Goal: Information Seeking & Learning: Find specific page/section

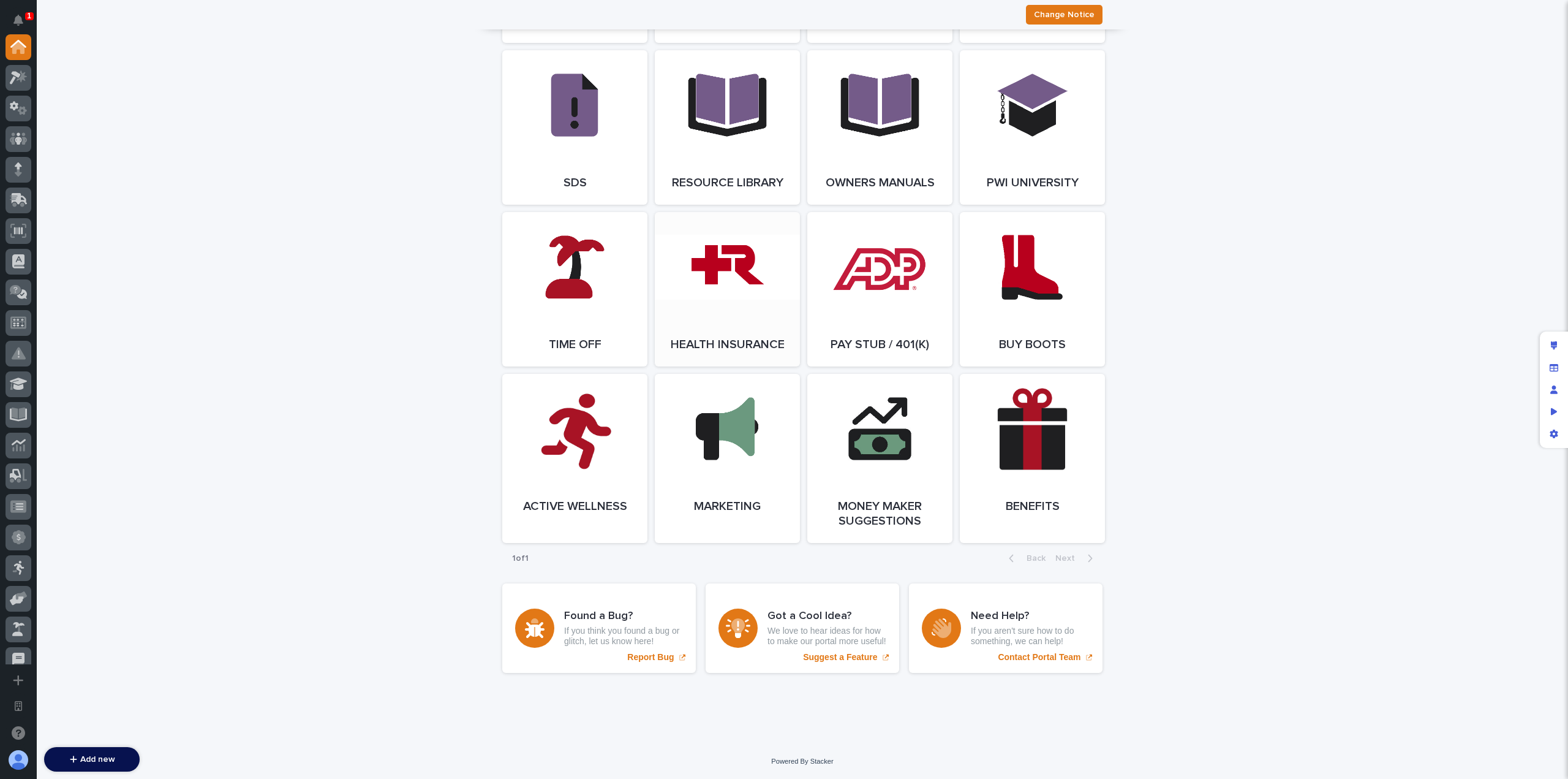
scroll to position [1480, 0]
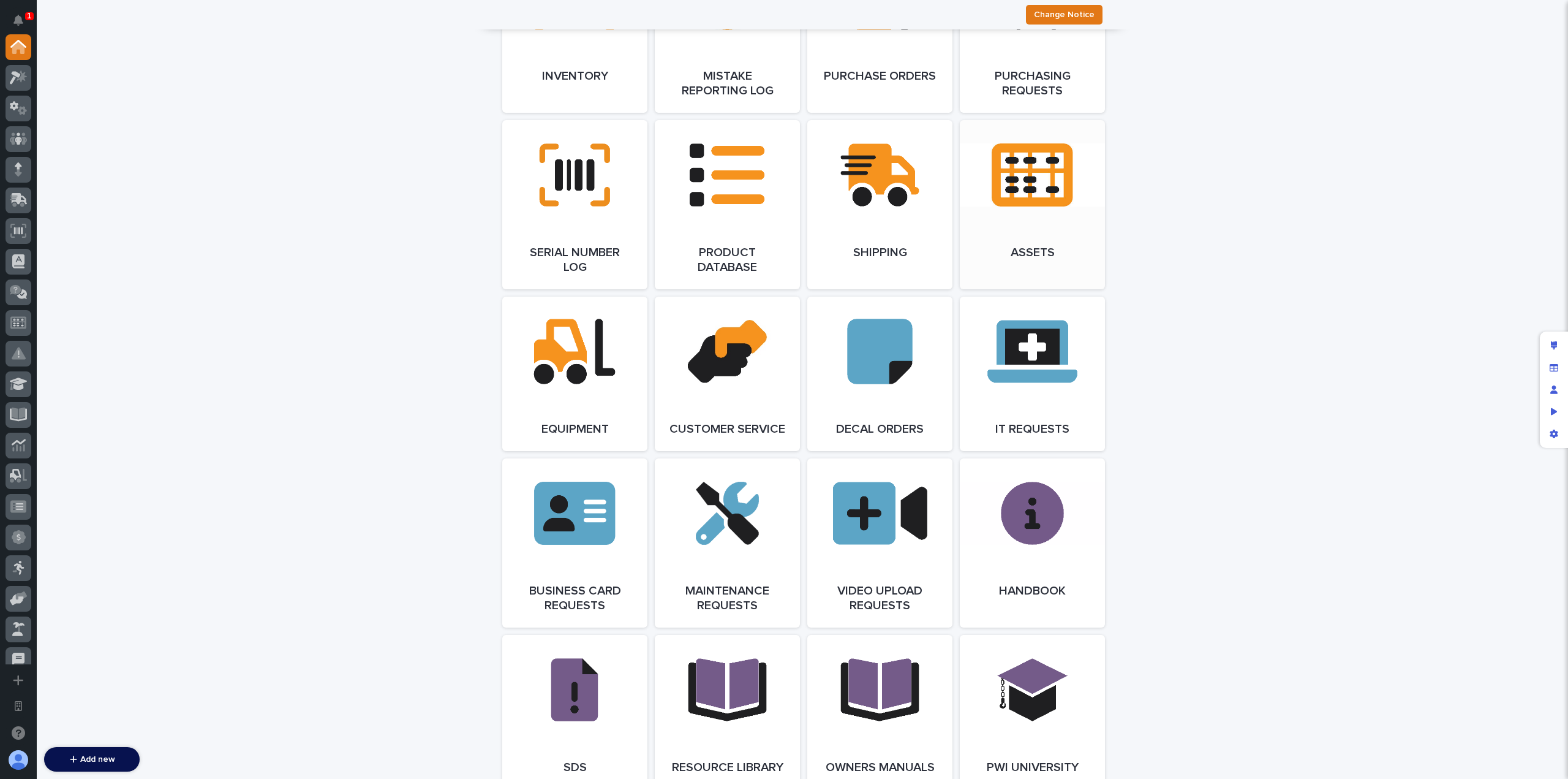
click at [1035, 171] on link "Open Link" at bounding box center [1033, 205] width 145 height 169
click at [969, 163] on link "Open Link" at bounding box center [1033, 205] width 145 height 169
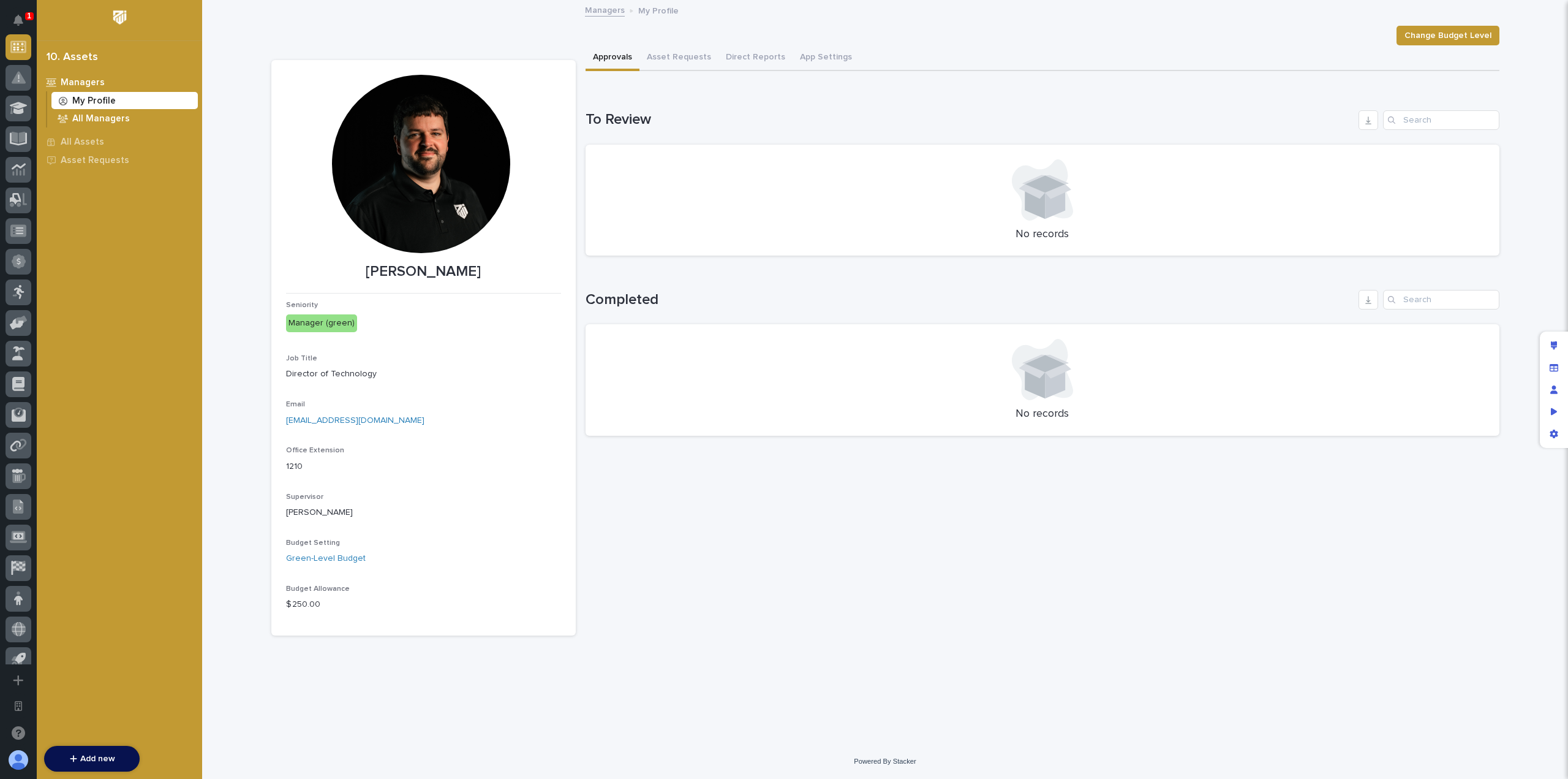
click at [110, 115] on p "All Managers" at bounding box center [100, 119] width 57 height 11
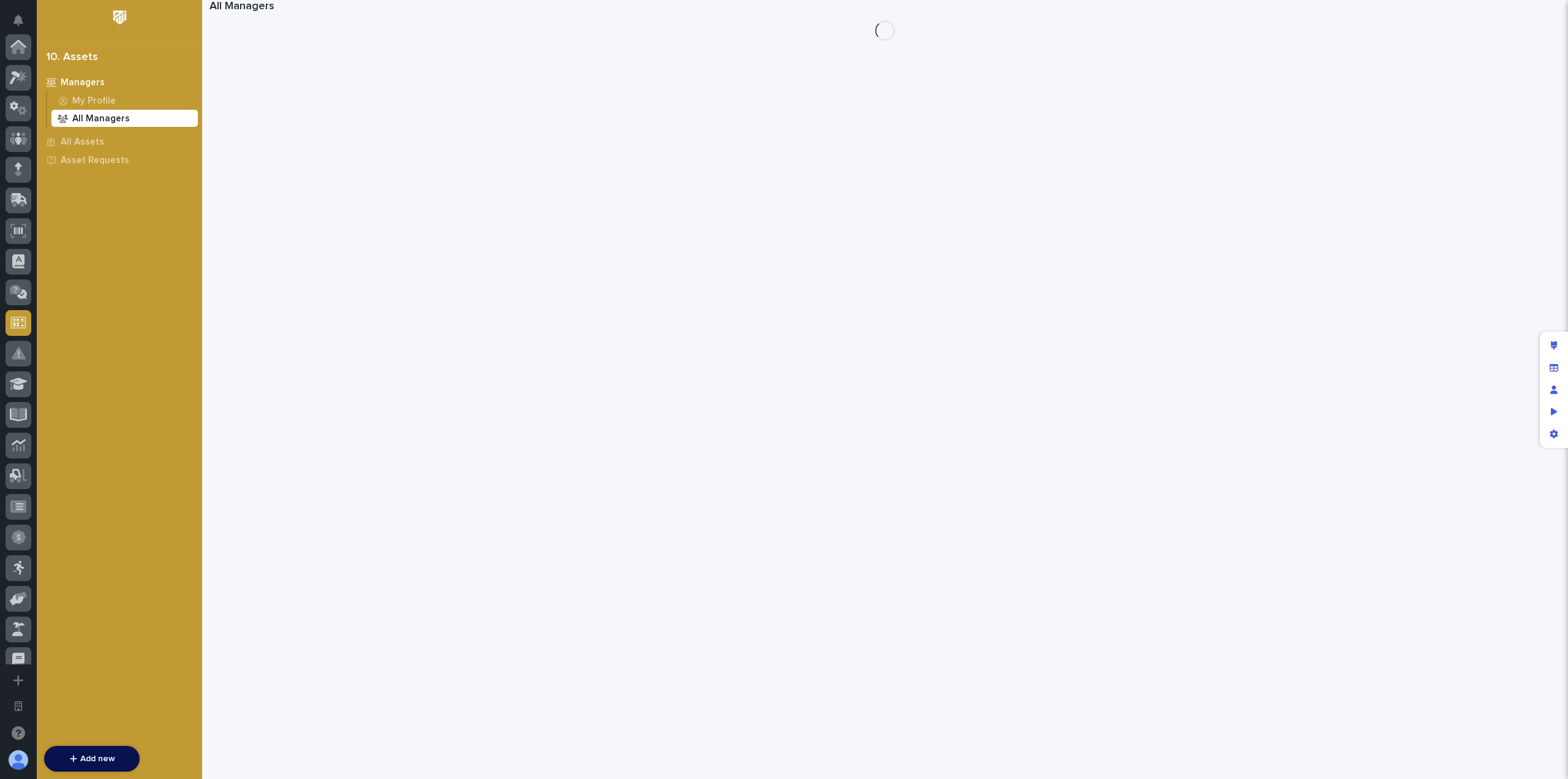
scroll to position [275, 0]
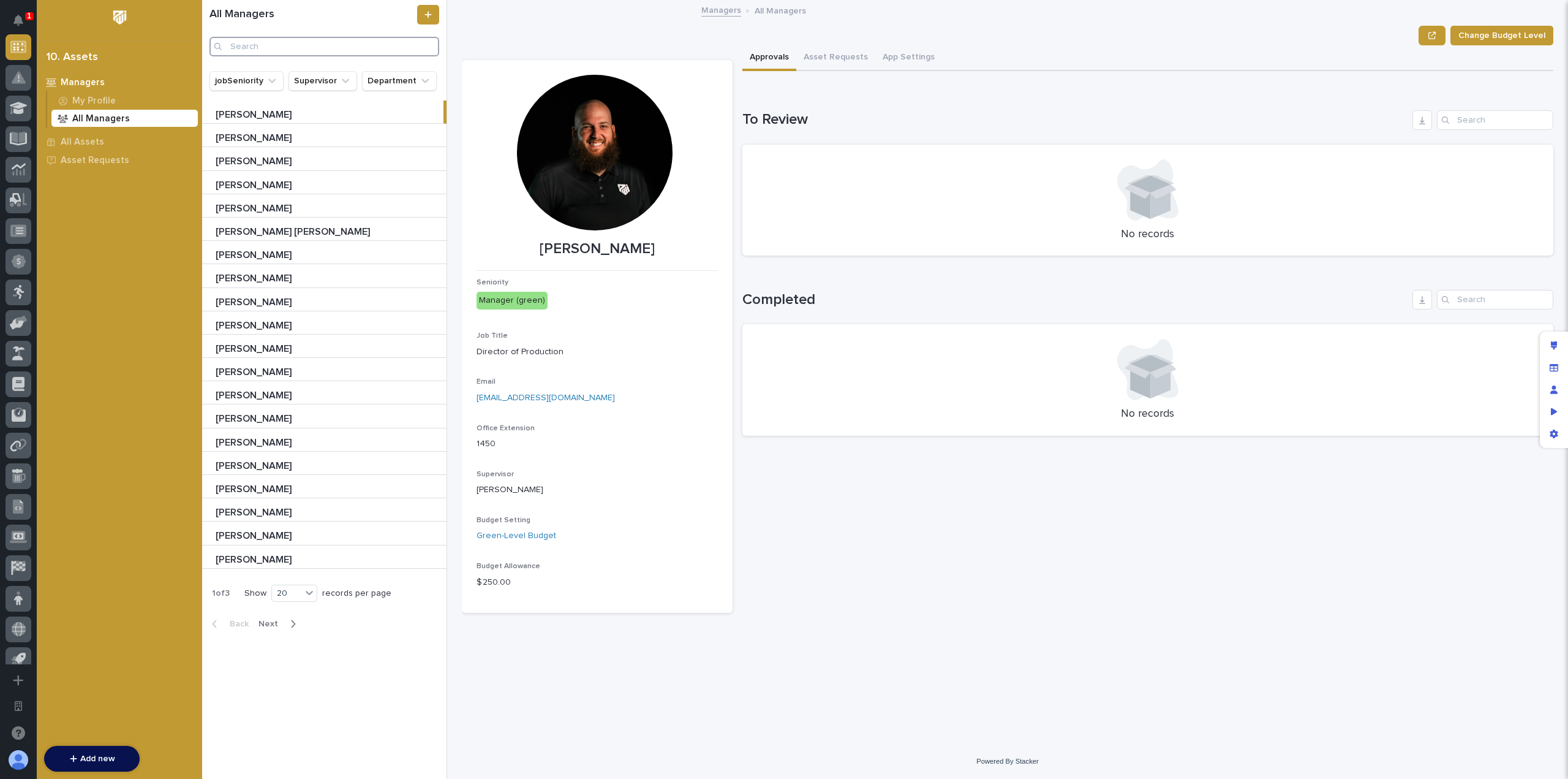
click at [289, 49] on input "Search" at bounding box center [324, 47] width 230 height 20
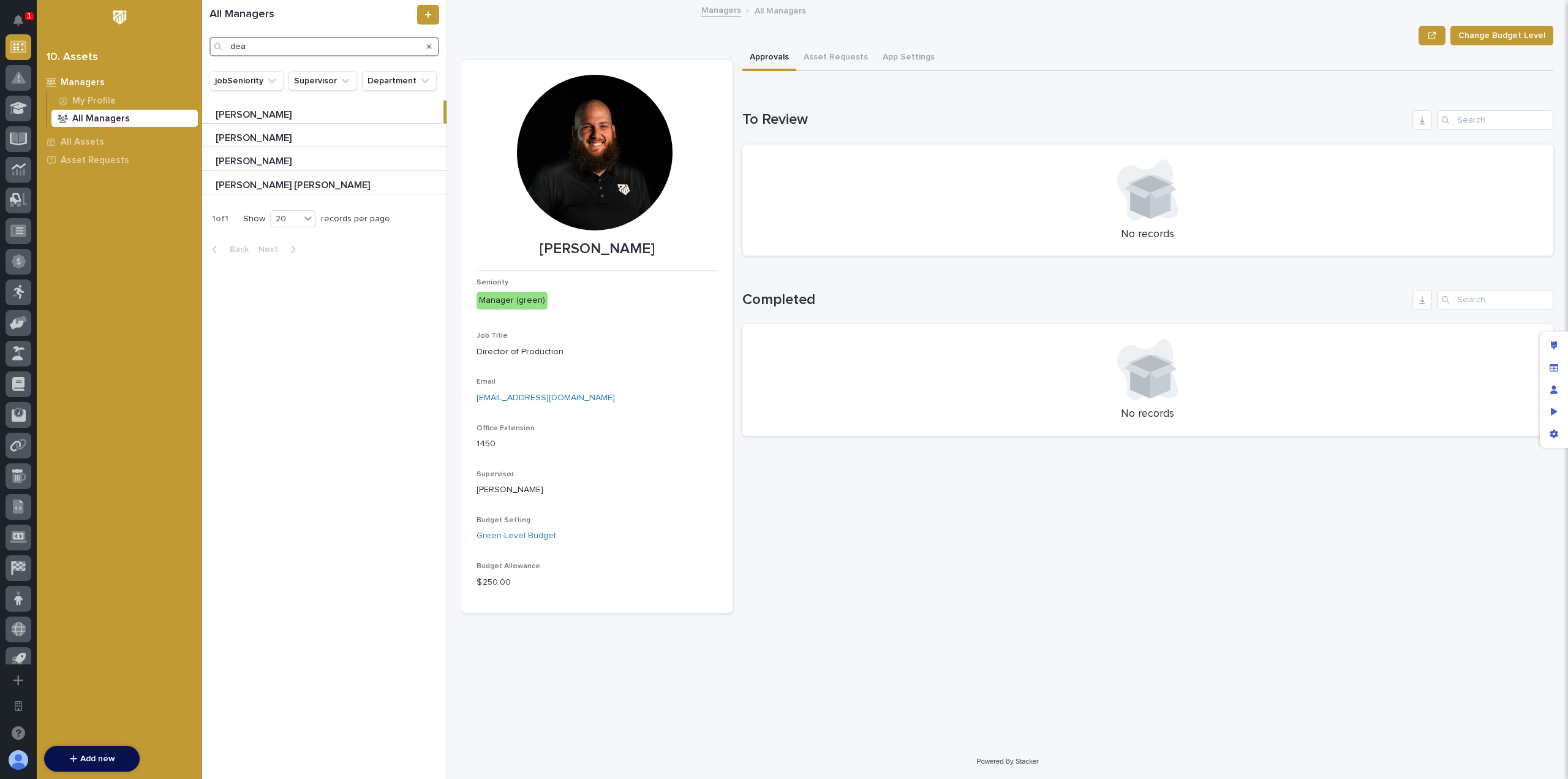
type input "dea"
click at [289, 137] on p at bounding box center [327, 138] width 222 height 12
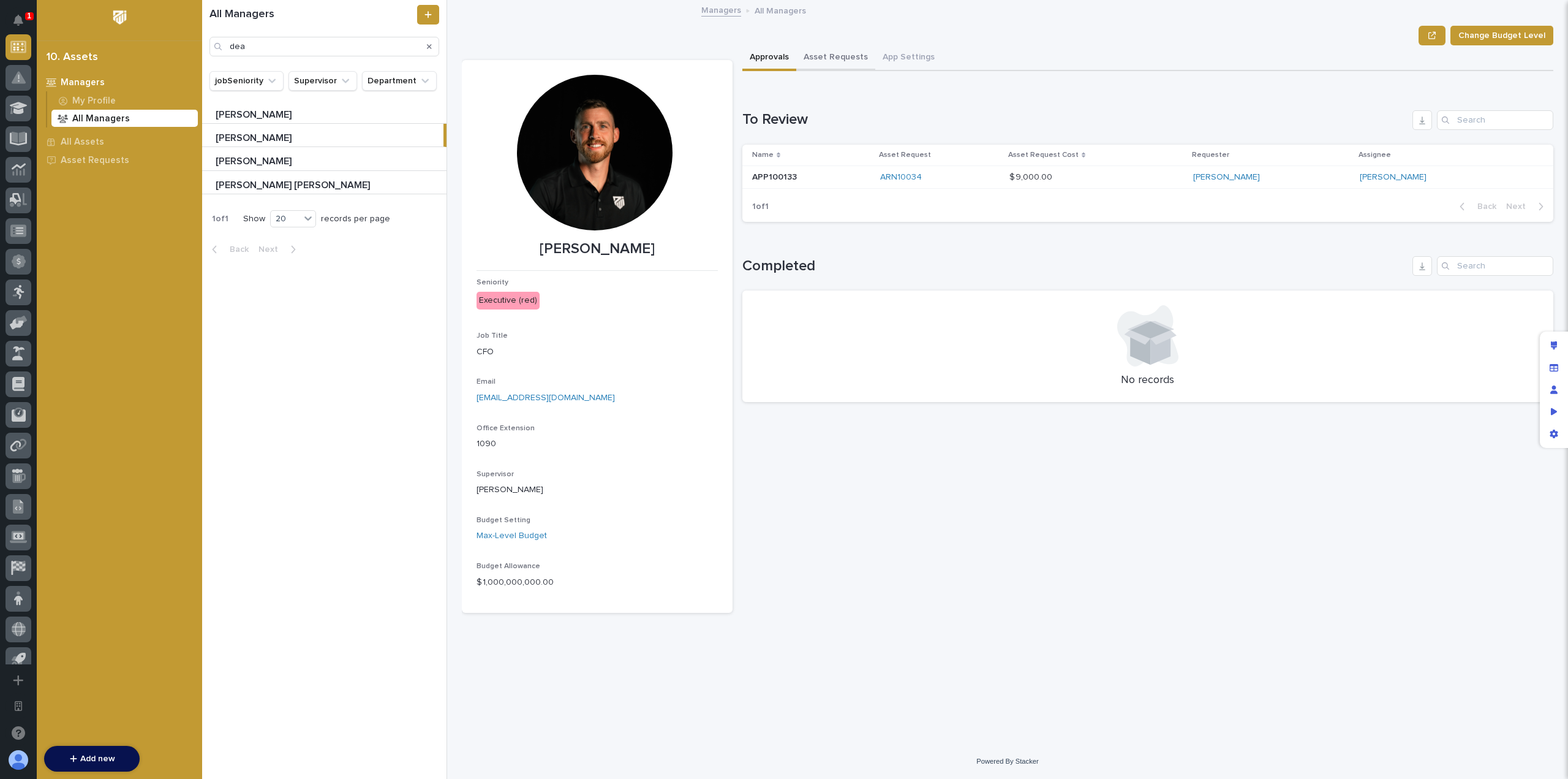
click at [842, 53] on button "Asset Requests" at bounding box center [835, 59] width 79 height 26
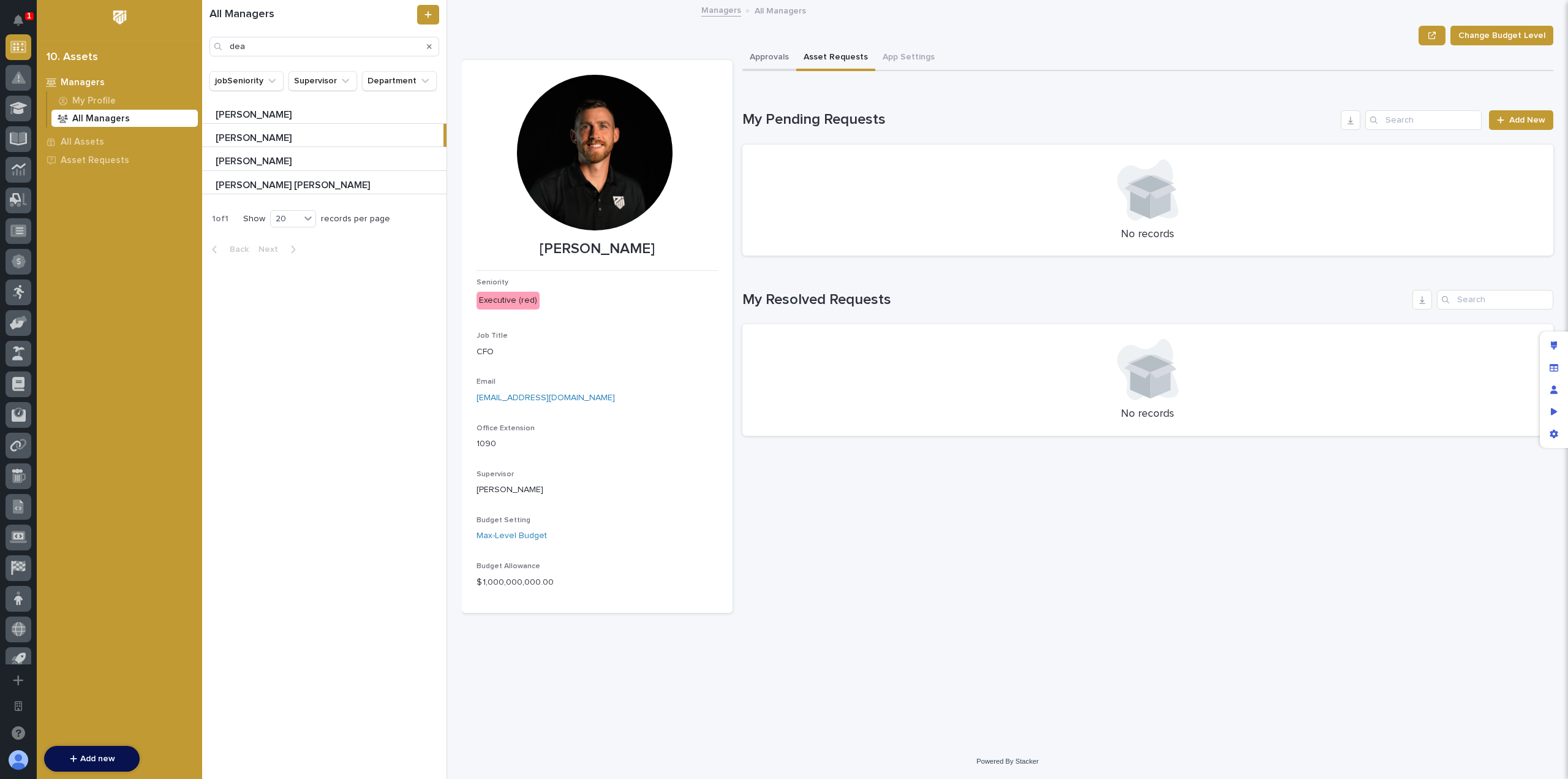
click at [786, 54] on button "Approvals" at bounding box center [769, 59] width 54 height 26
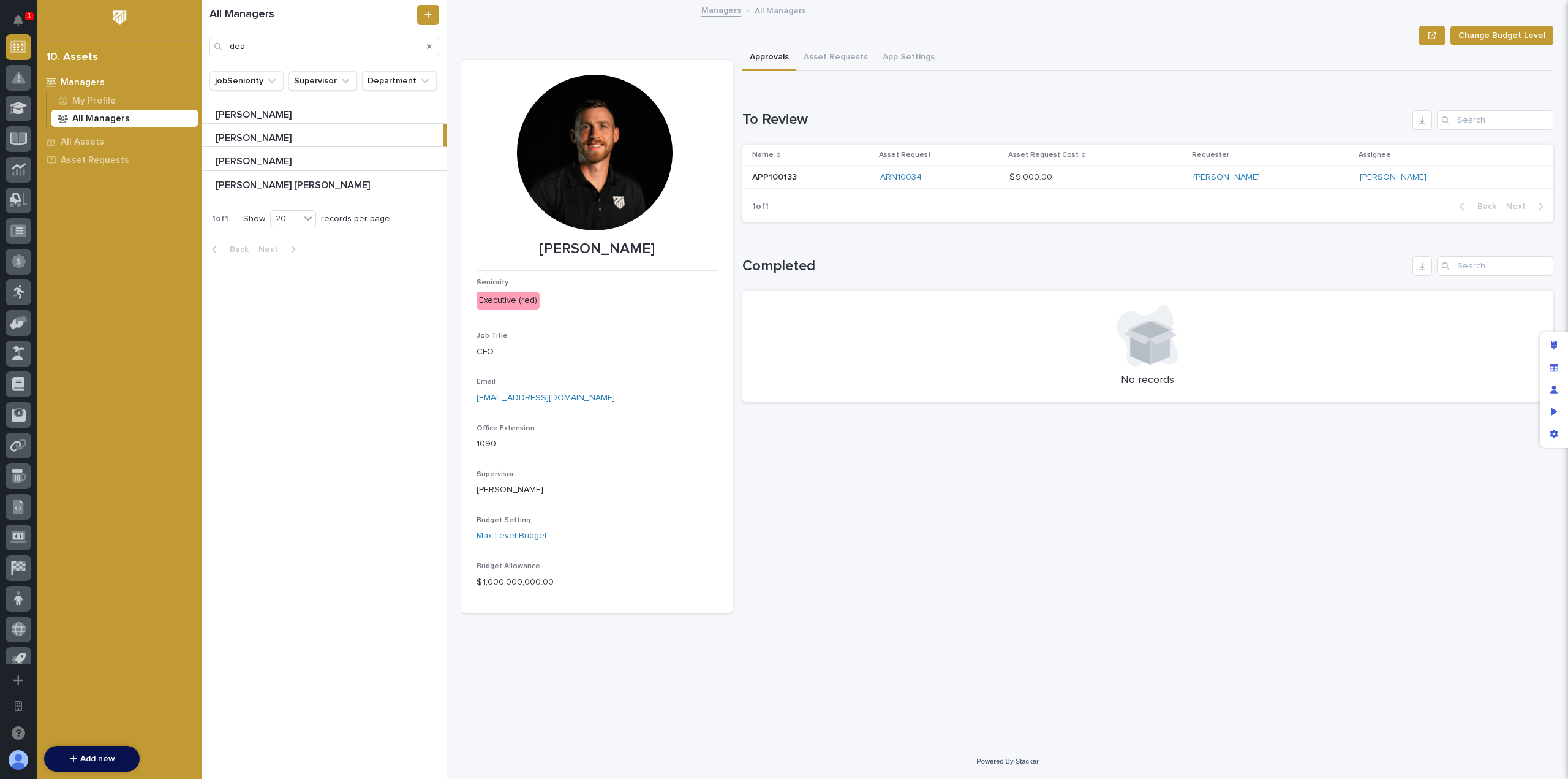
click at [1146, 171] on div "$ 9,000.00 $ 9,000.00" at bounding box center [1096, 177] width 174 height 20
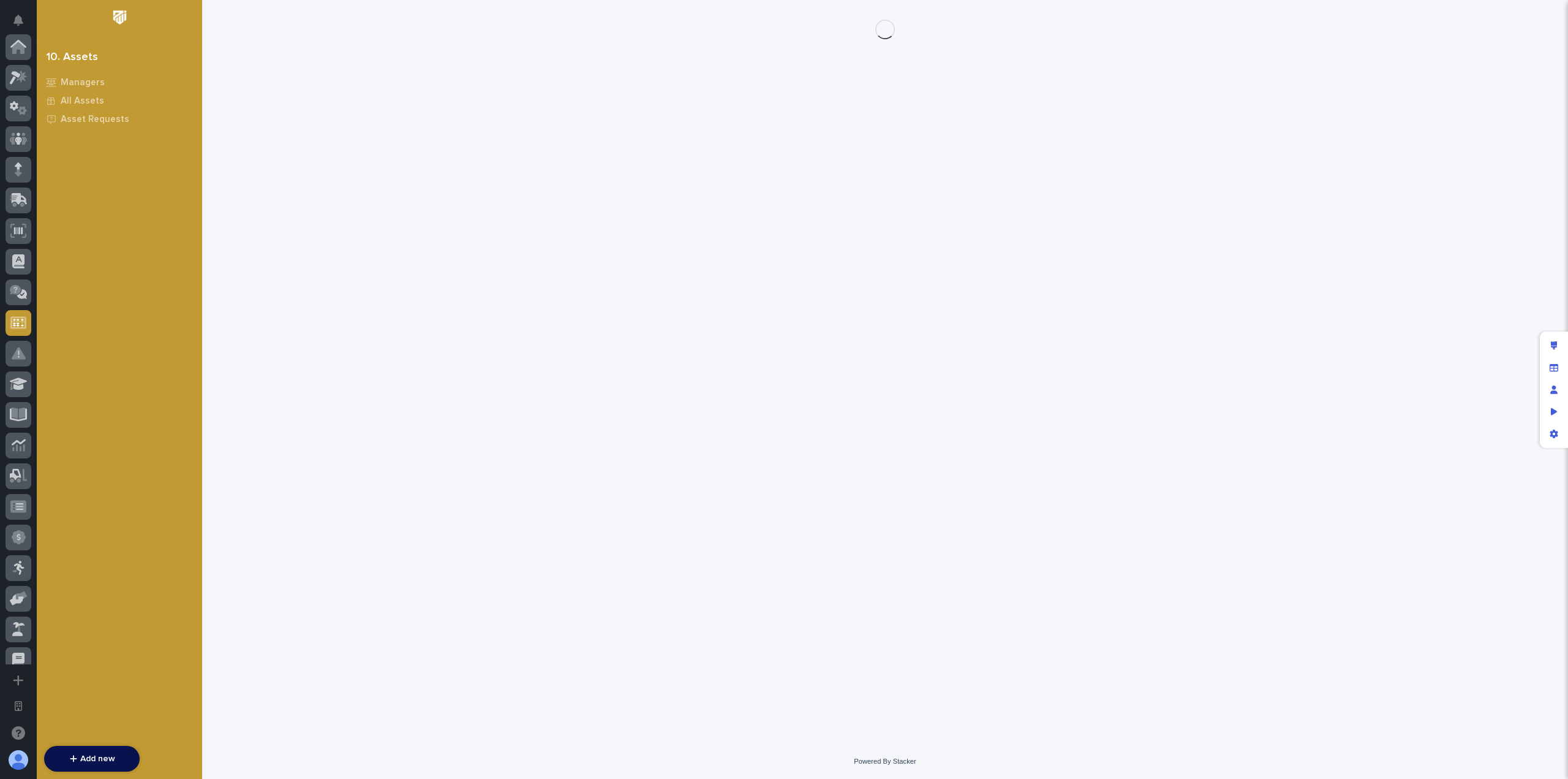
scroll to position [275, 0]
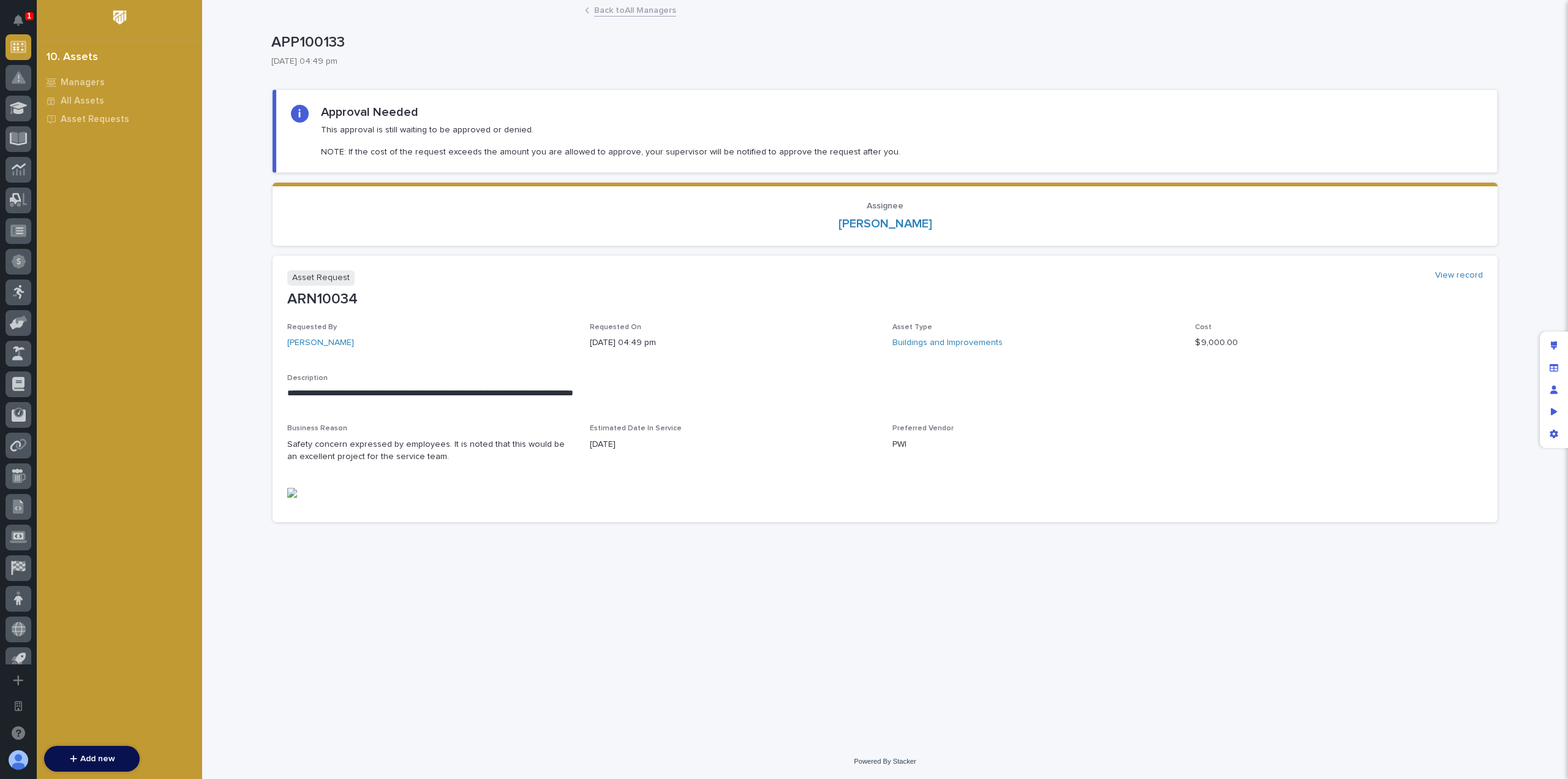
click at [293, 493] on img at bounding box center [292, 492] width 10 height 10
click at [1554, 349] on icon "Edit layout" at bounding box center [1554, 346] width 7 height 9
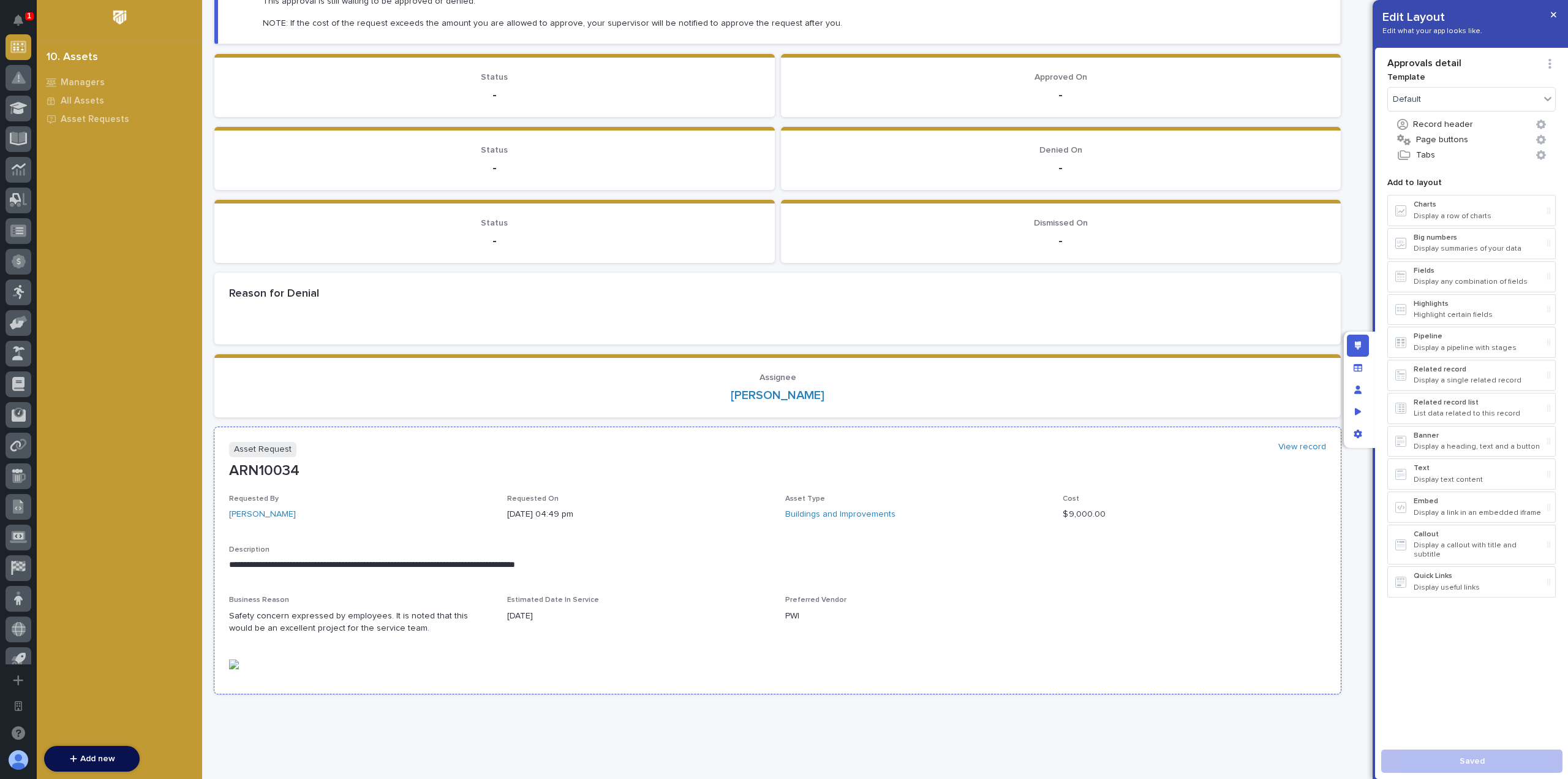
scroll to position [149, 0]
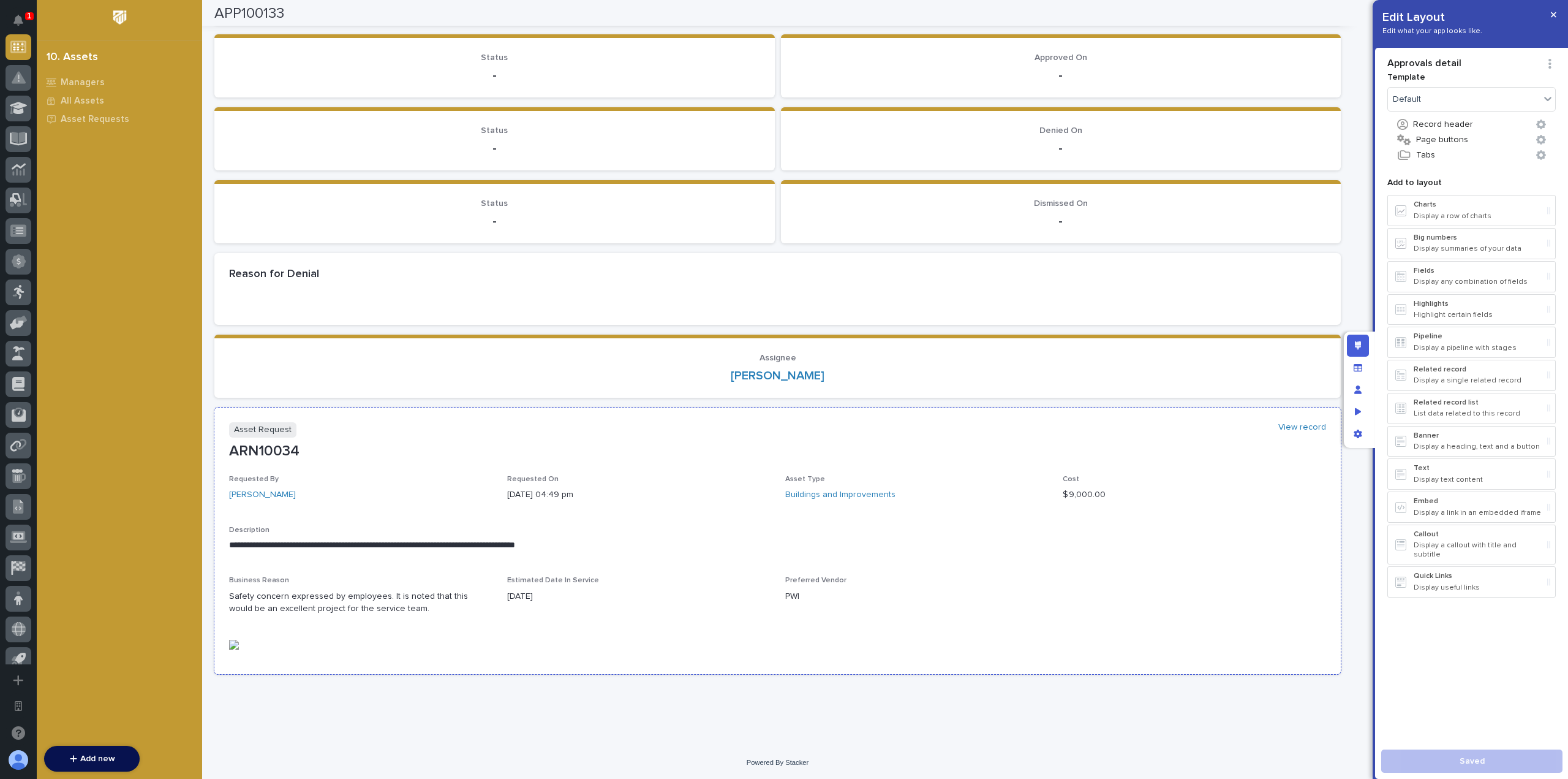
click at [375, 470] on section "**********" at bounding box center [778, 540] width 1126 height 266
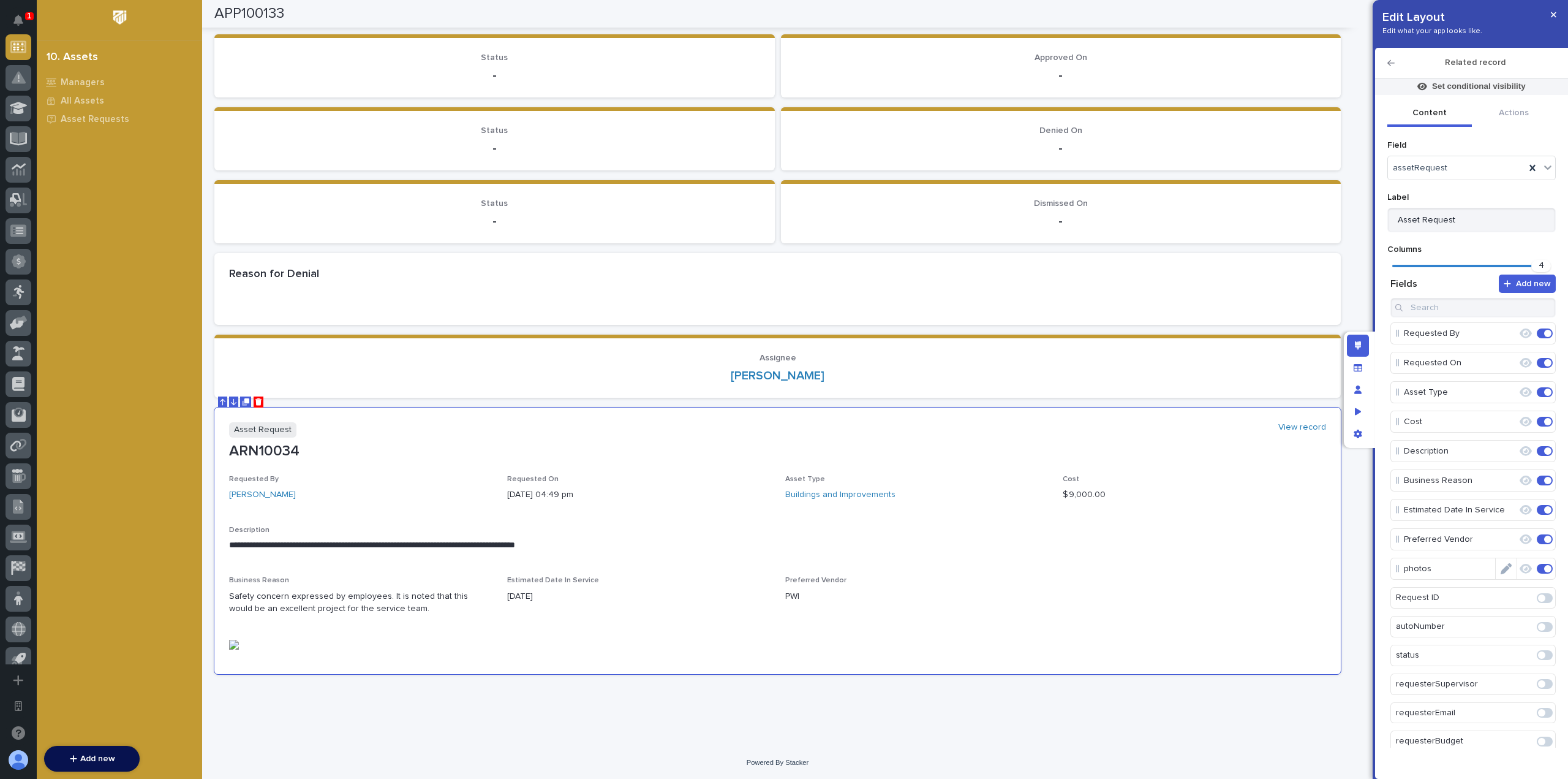
click at [1503, 563] on icon "Edit" at bounding box center [1506, 569] width 11 height 11
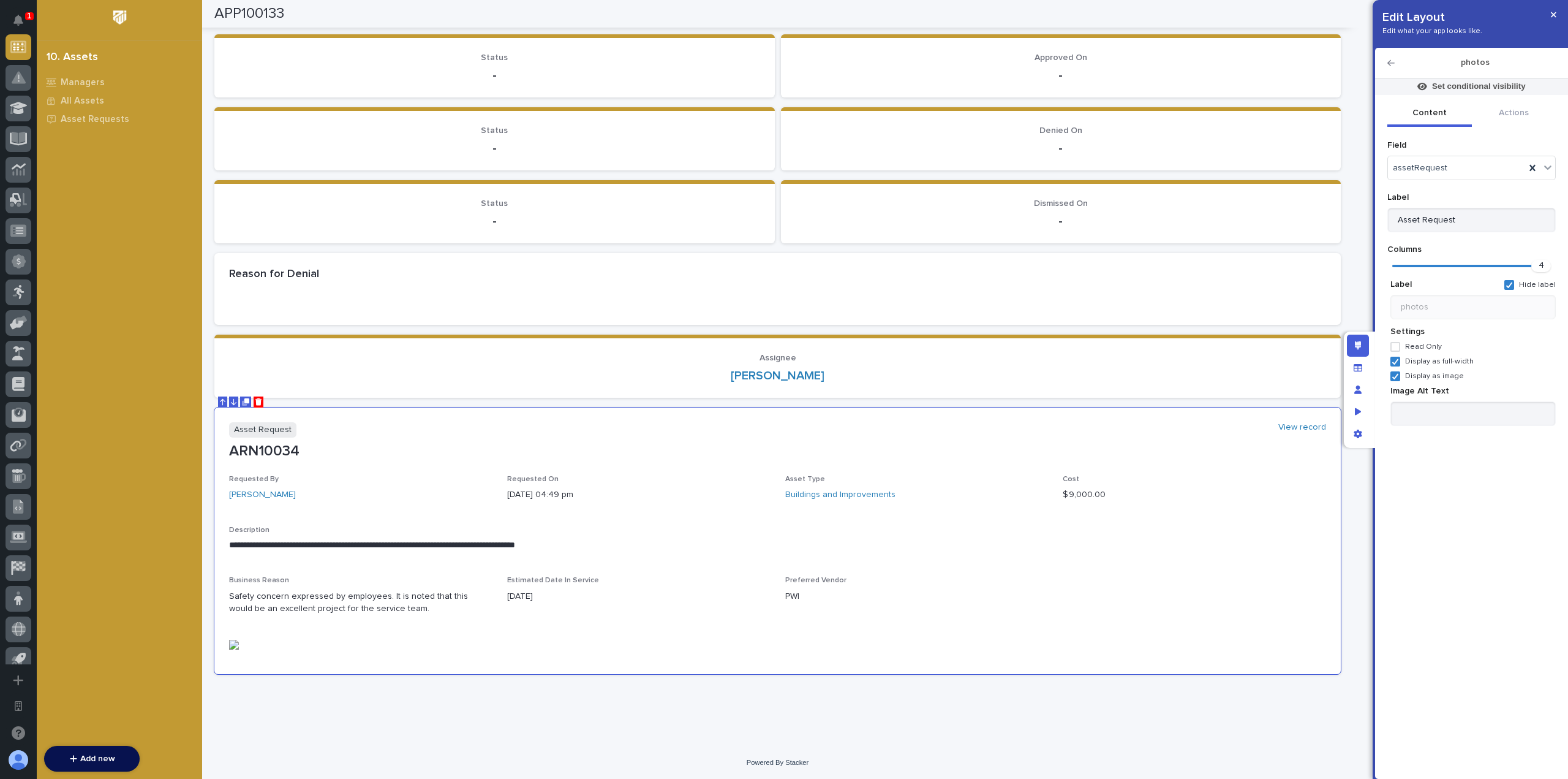
click at [1427, 373] on span "Display as image" at bounding box center [1434, 376] width 59 height 9
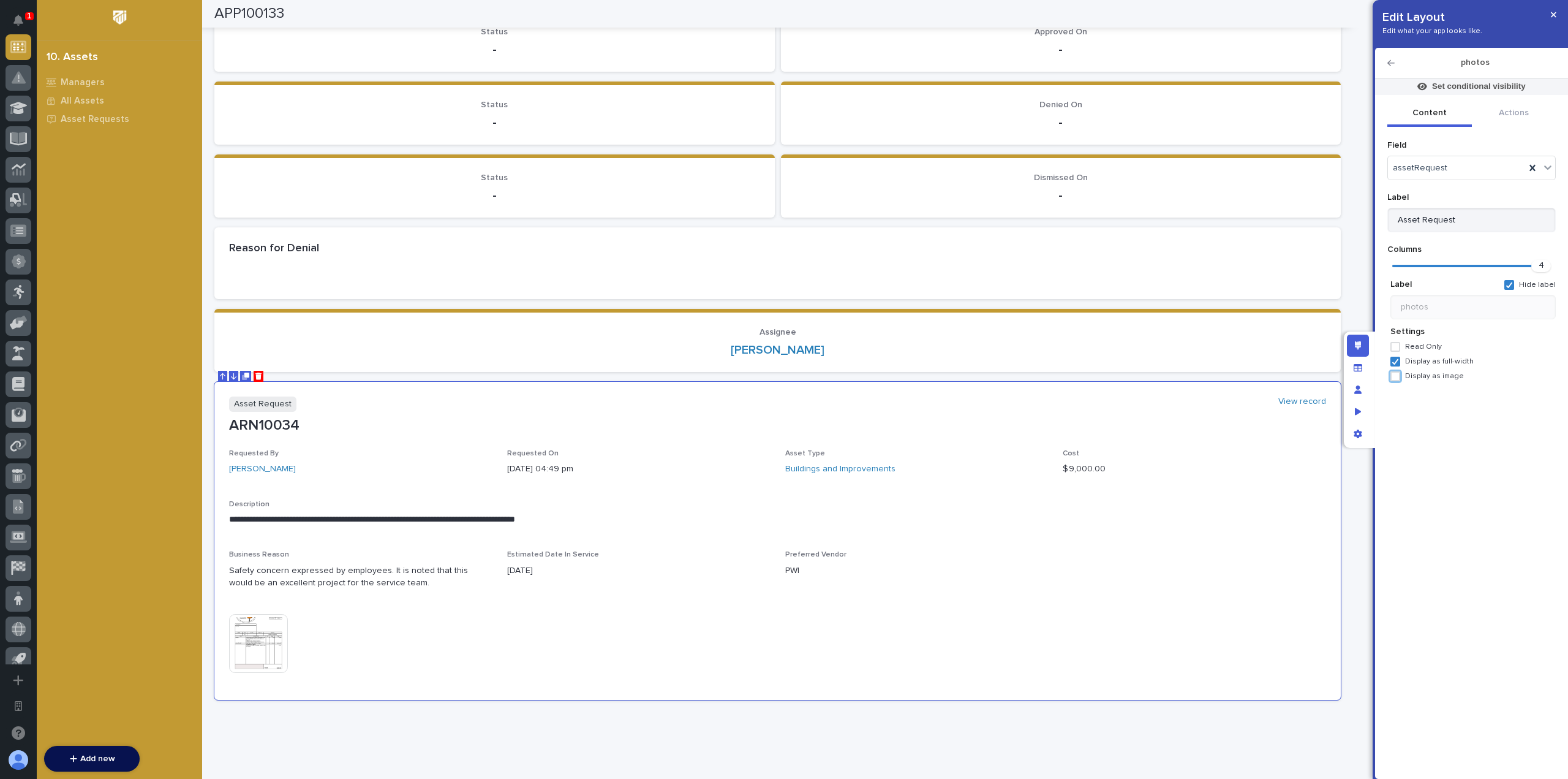
click at [1389, 65] on icon "button" at bounding box center [1391, 63] width 7 height 9
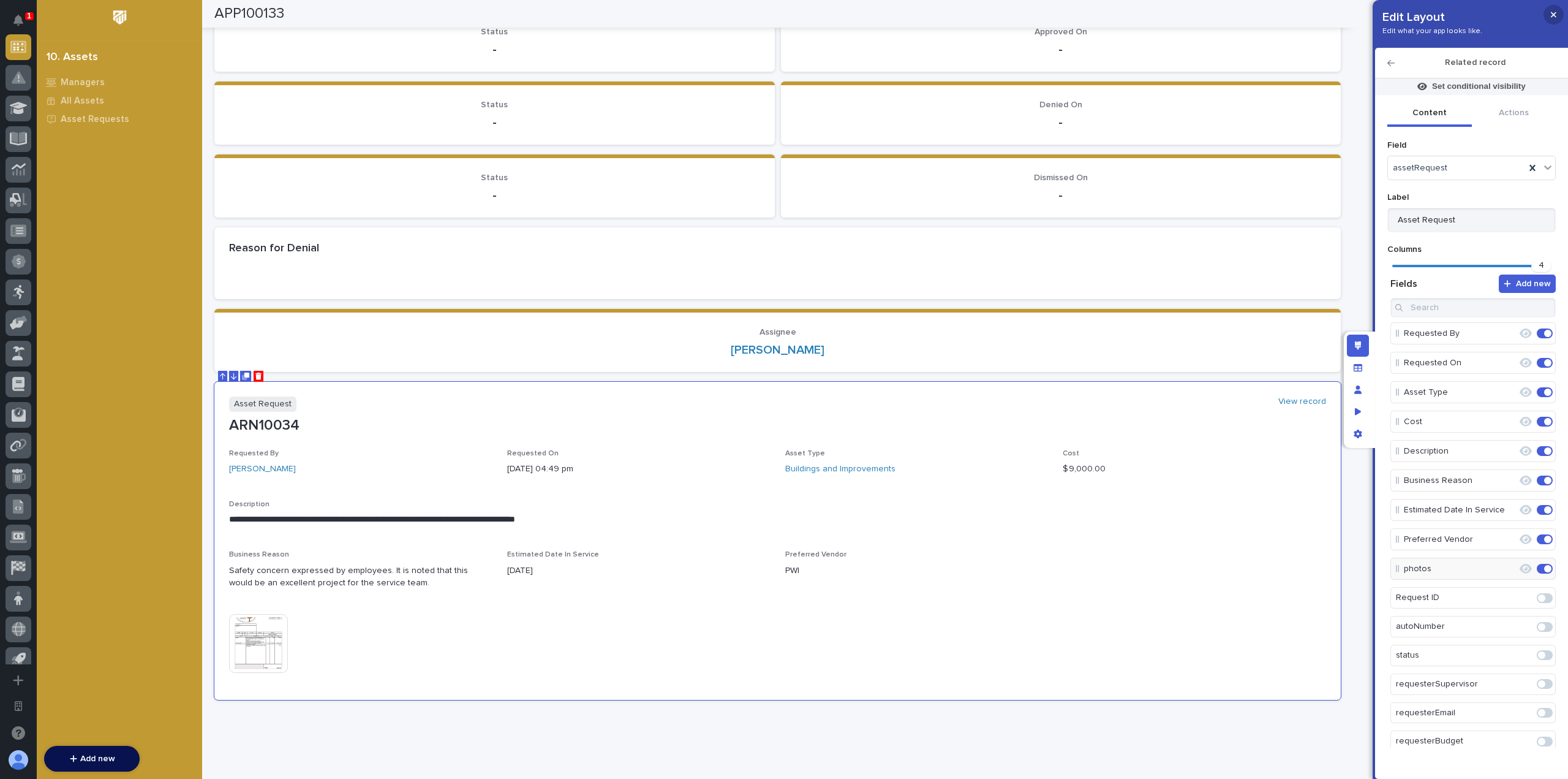
click at [1551, 16] on icon "button" at bounding box center [1553, 15] width 6 height 9
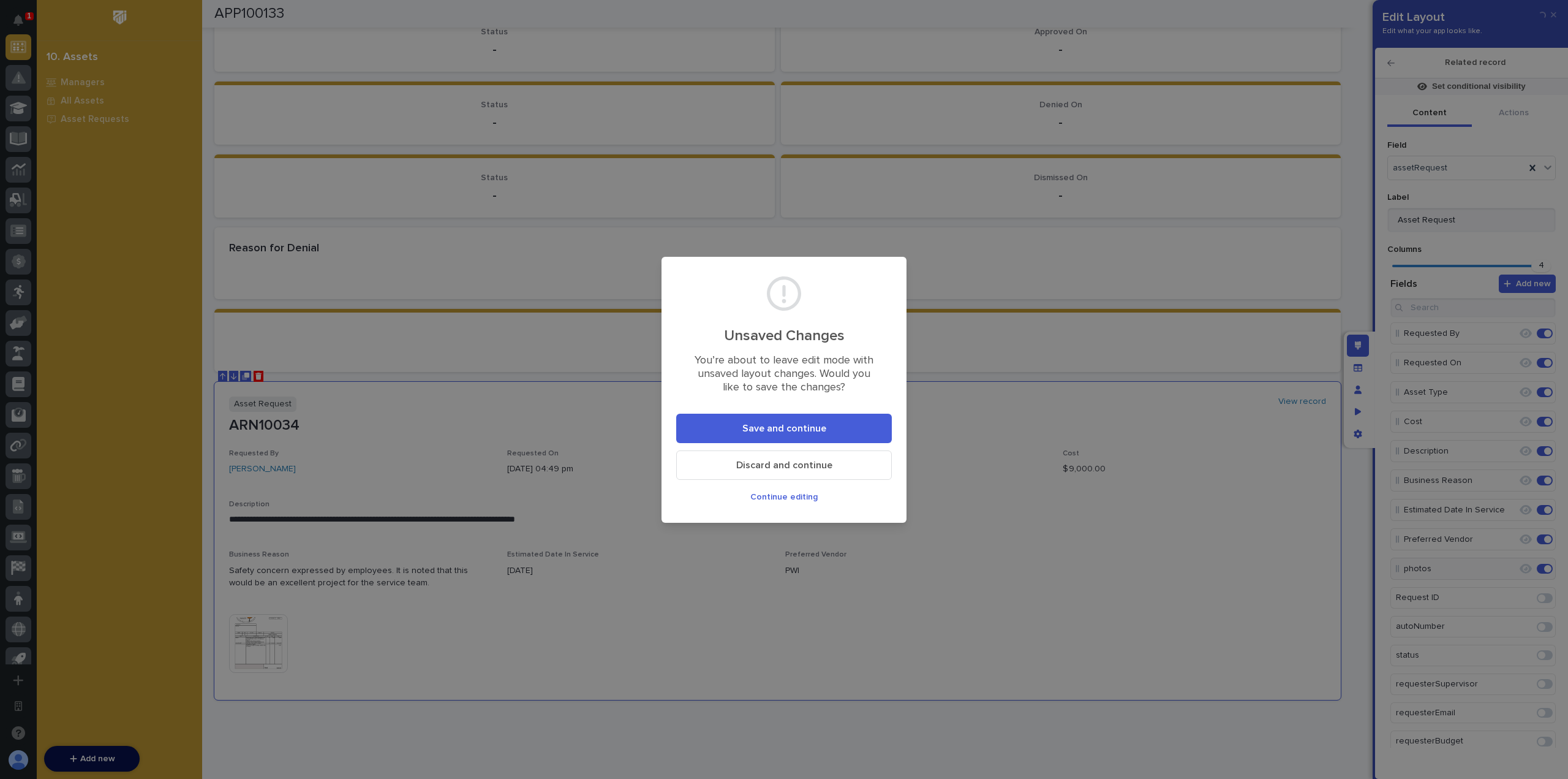
click at [863, 415] on button "Save and continue" at bounding box center [784, 428] width 216 height 30
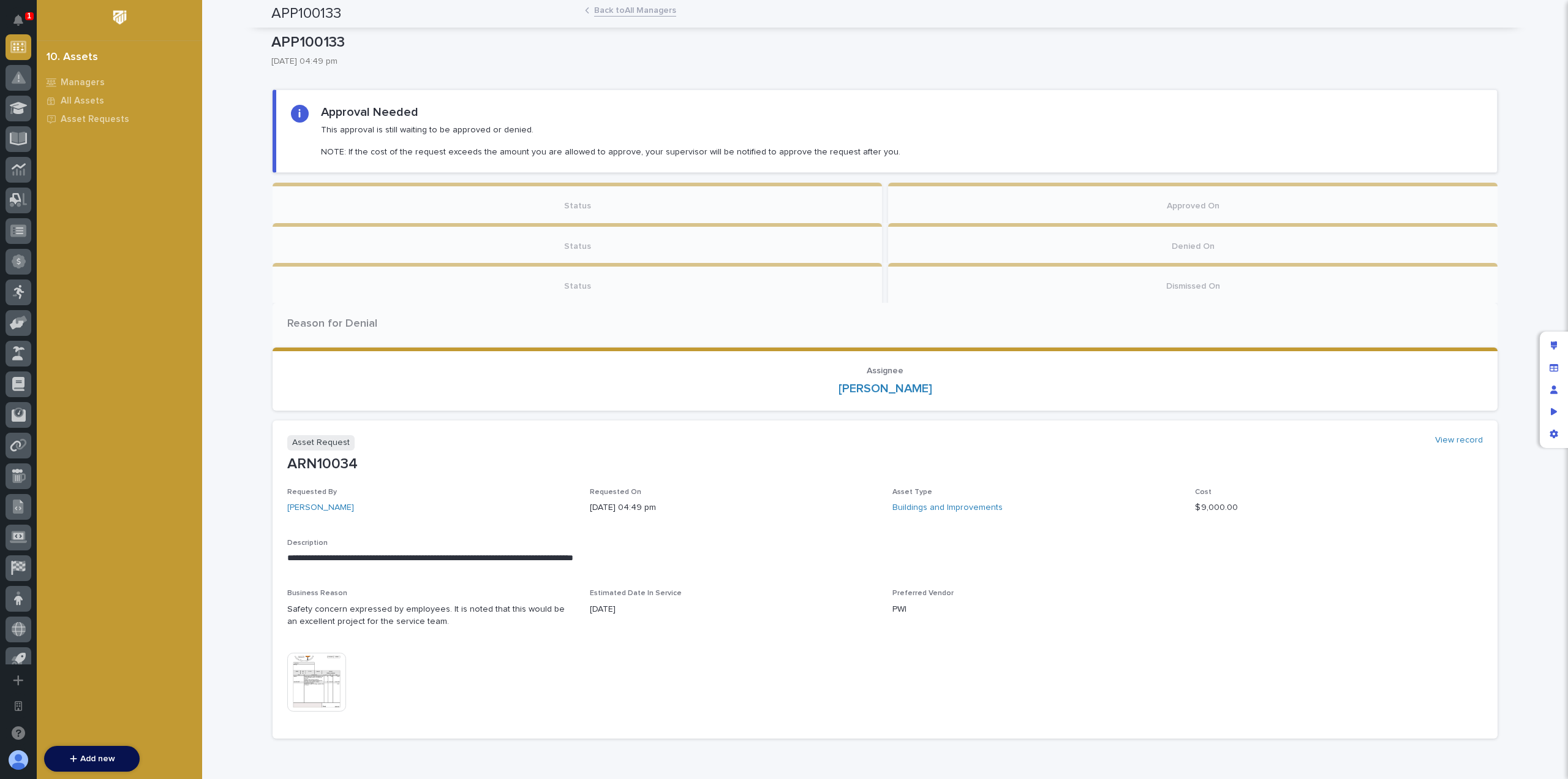
scroll to position [0, 0]
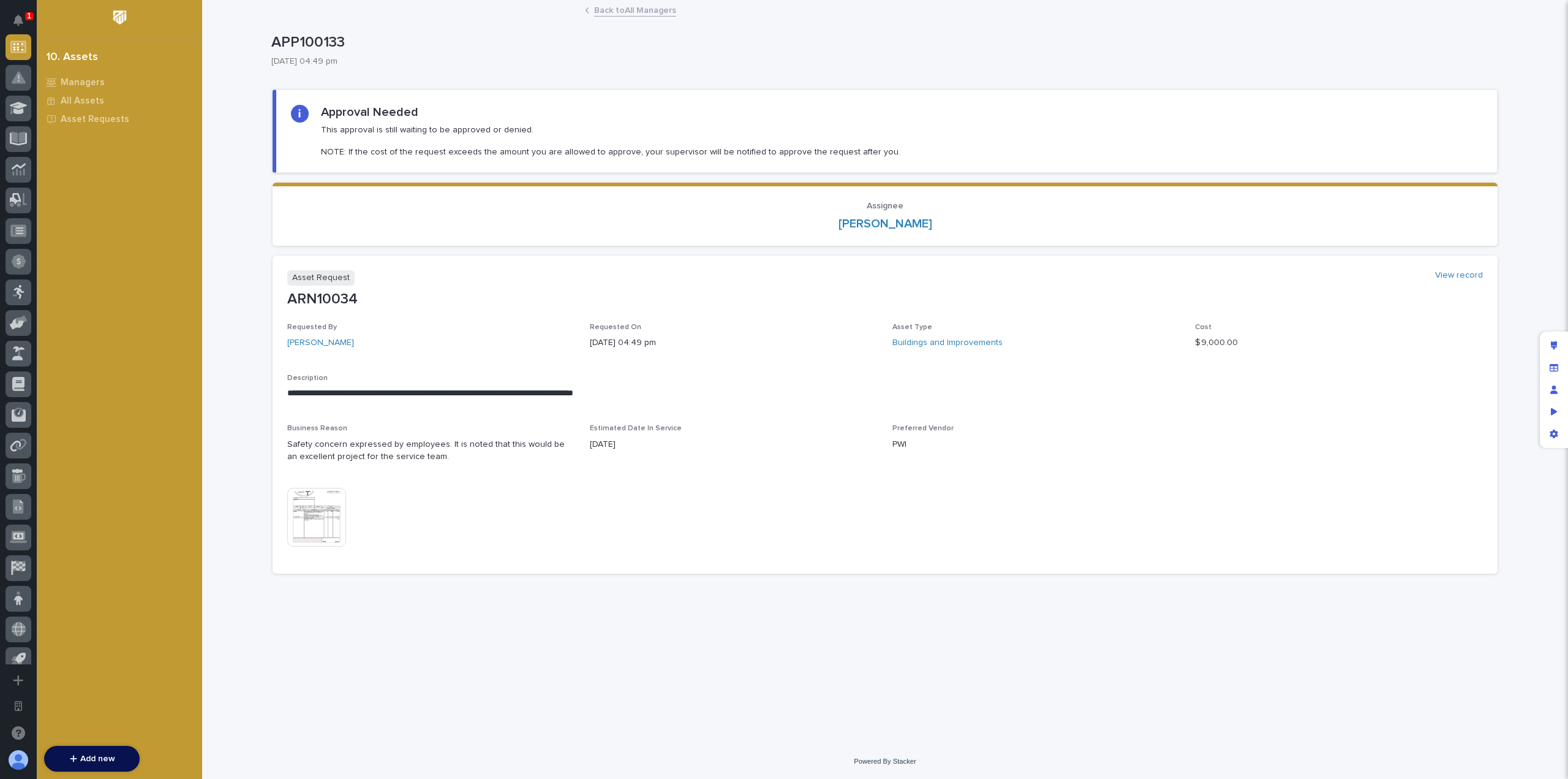
click at [330, 510] on img at bounding box center [316, 516] width 59 height 59
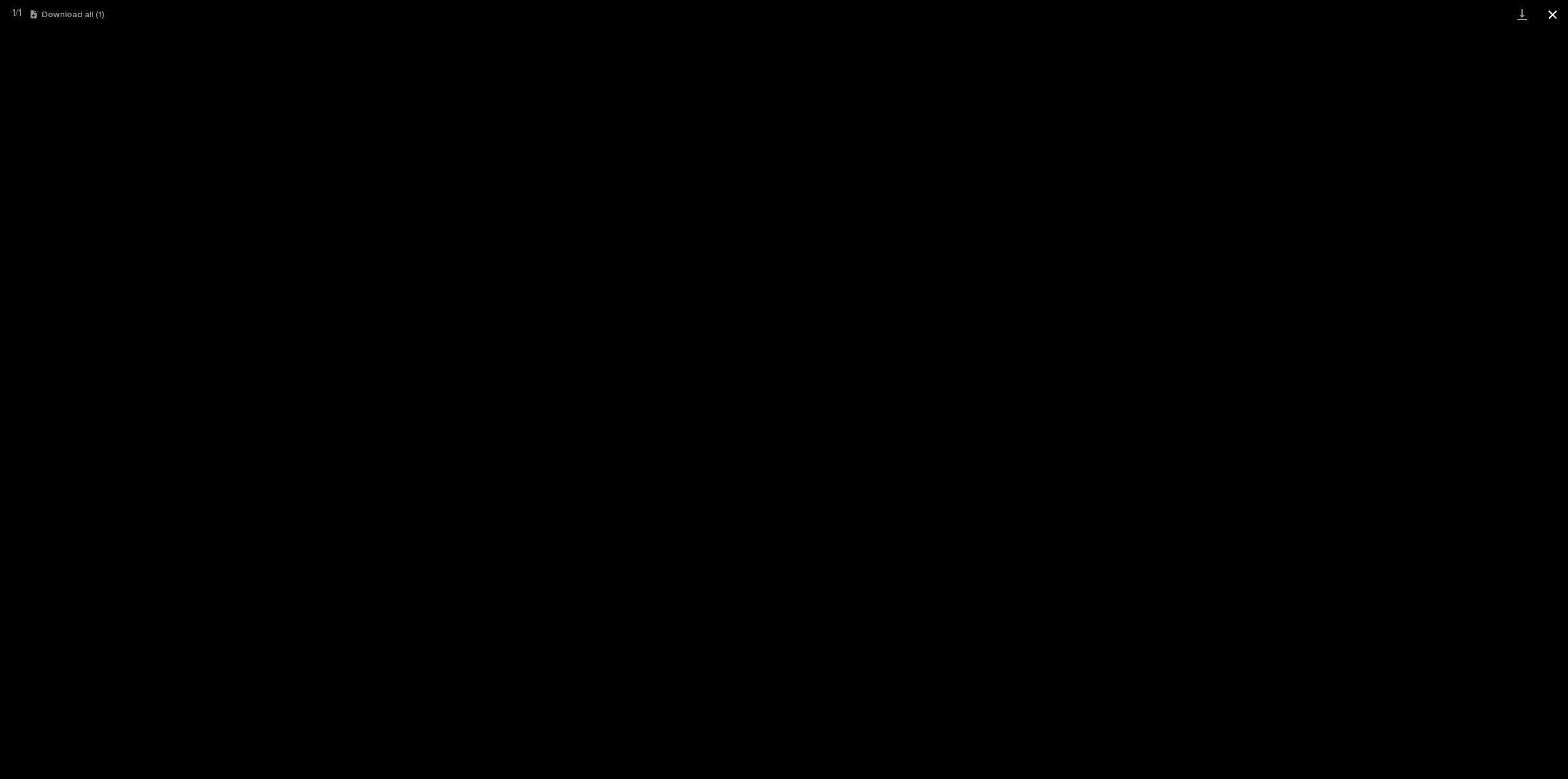
drag, startPoint x: 1562, startPoint y: 17, endPoint x: 1556, endPoint y: 20, distance: 6.7
click at [1562, 17] on button "Close gallery" at bounding box center [1553, 14] width 31 height 29
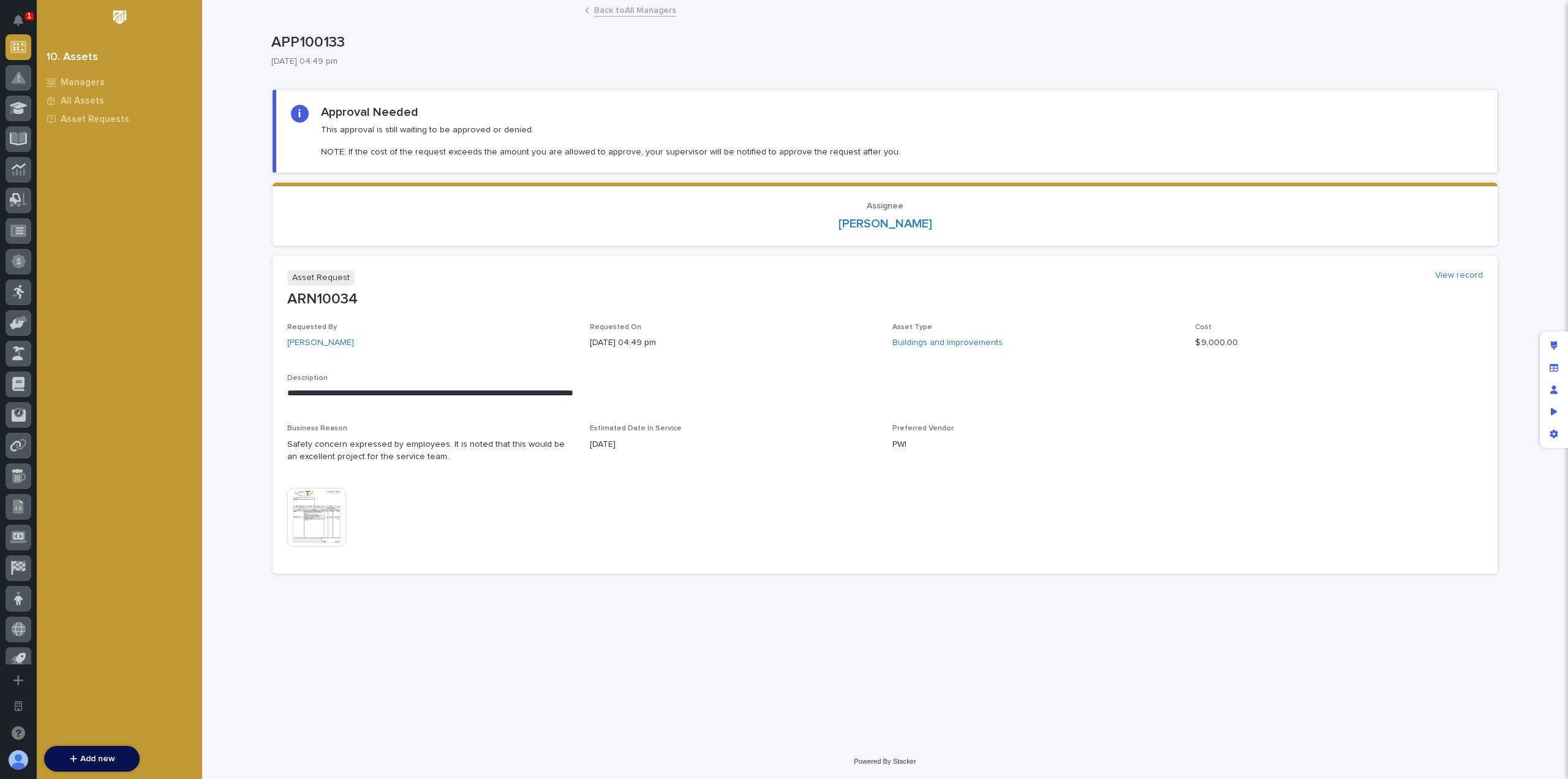
click at [512, 611] on div "**********" at bounding box center [885, 357] width 1240 height 712
click at [474, 603] on div "**********" at bounding box center [885, 357] width 1240 height 712
click at [623, 13] on link "Back to All Managers" at bounding box center [635, 9] width 82 height 14
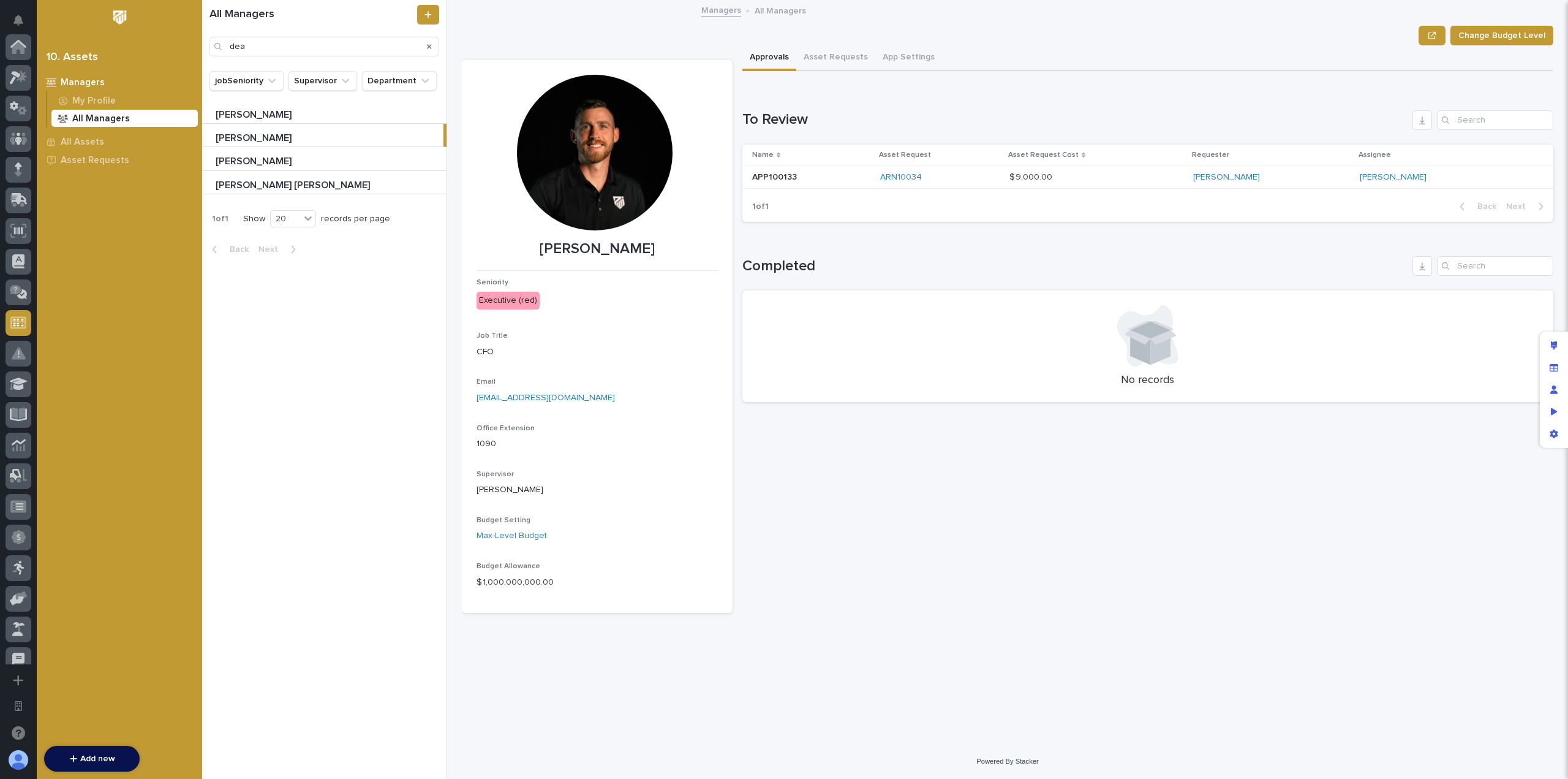
scroll to position [275, 0]
click at [826, 173] on p at bounding box center [811, 177] width 118 height 10
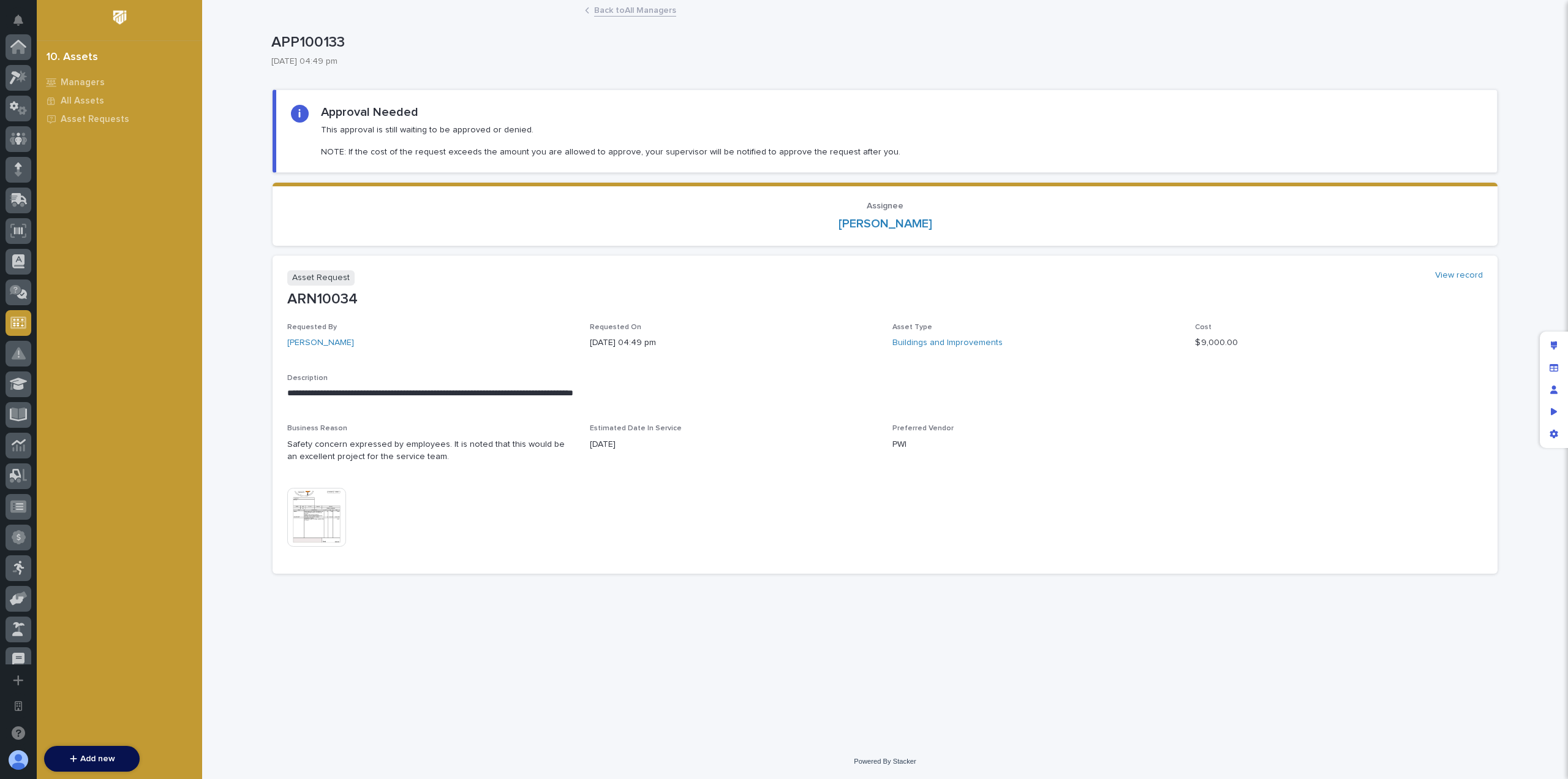
scroll to position [275, 0]
click at [309, 523] on img at bounding box center [316, 516] width 59 height 59
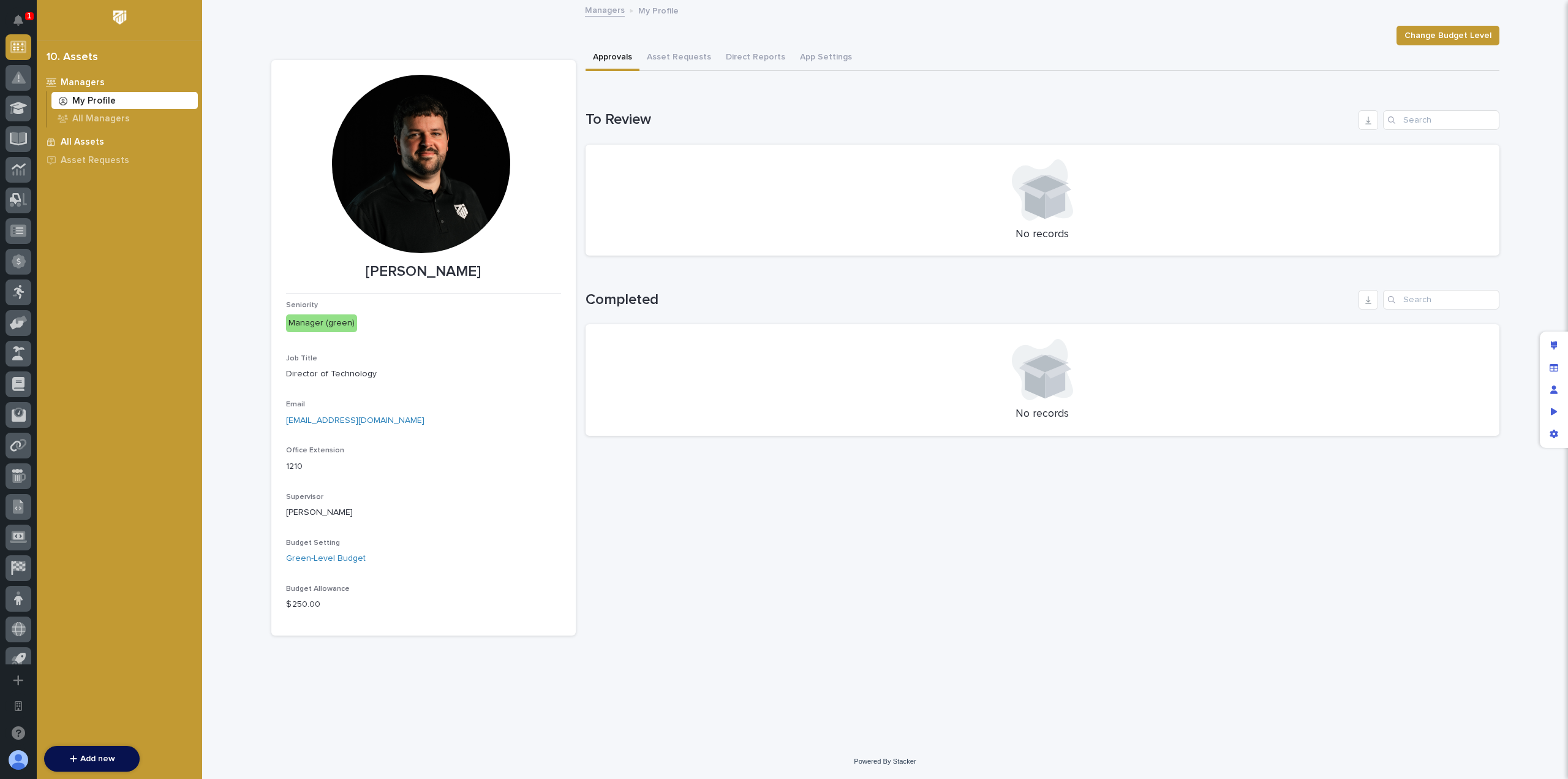
click at [73, 142] on p "All Assets" at bounding box center [82, 142] width 44 height 11
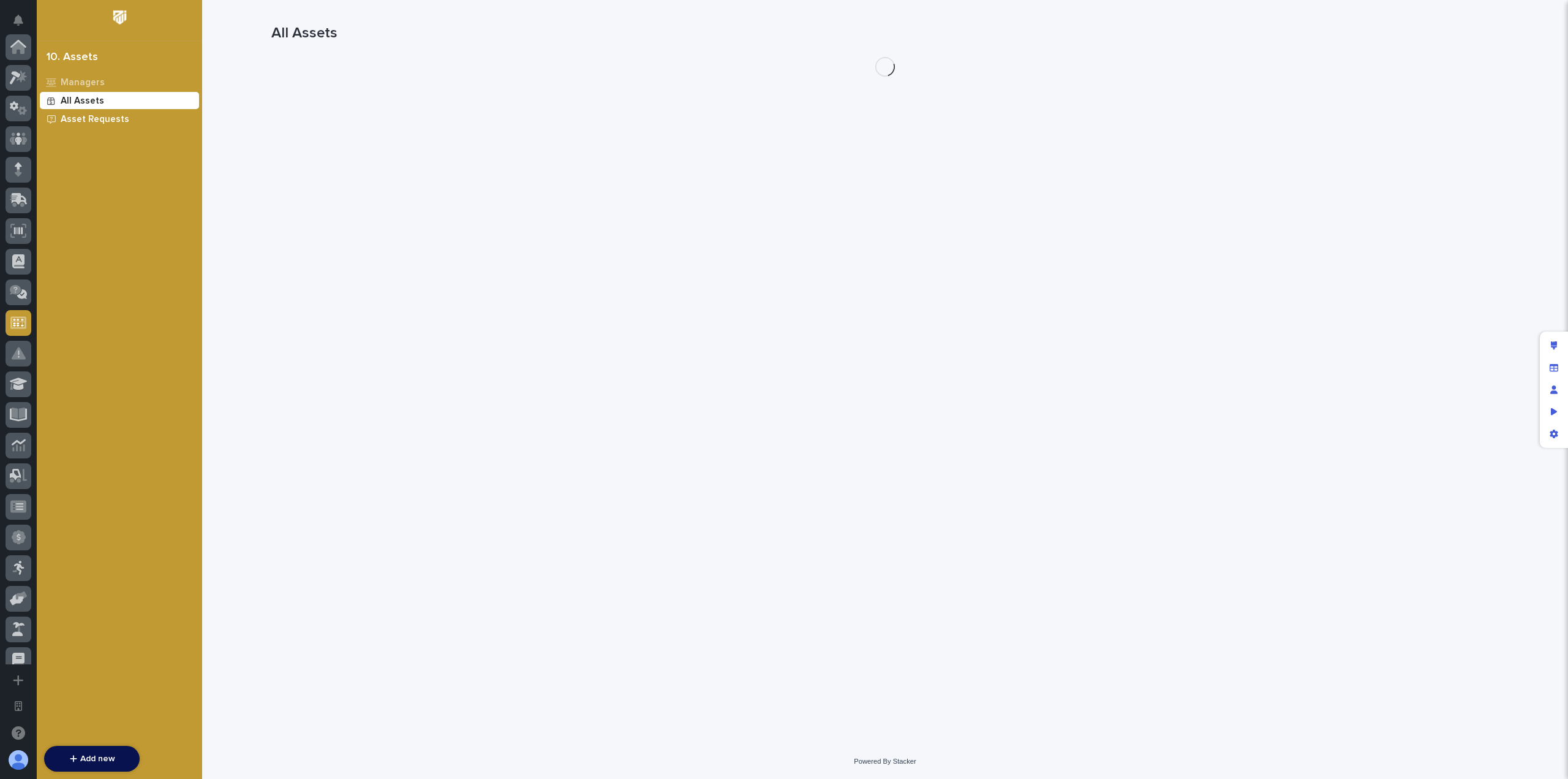
scroll to position [275, 0]
click at [102, 79] on div "Managers" at bounding box center [120, 82] width 159 height 17
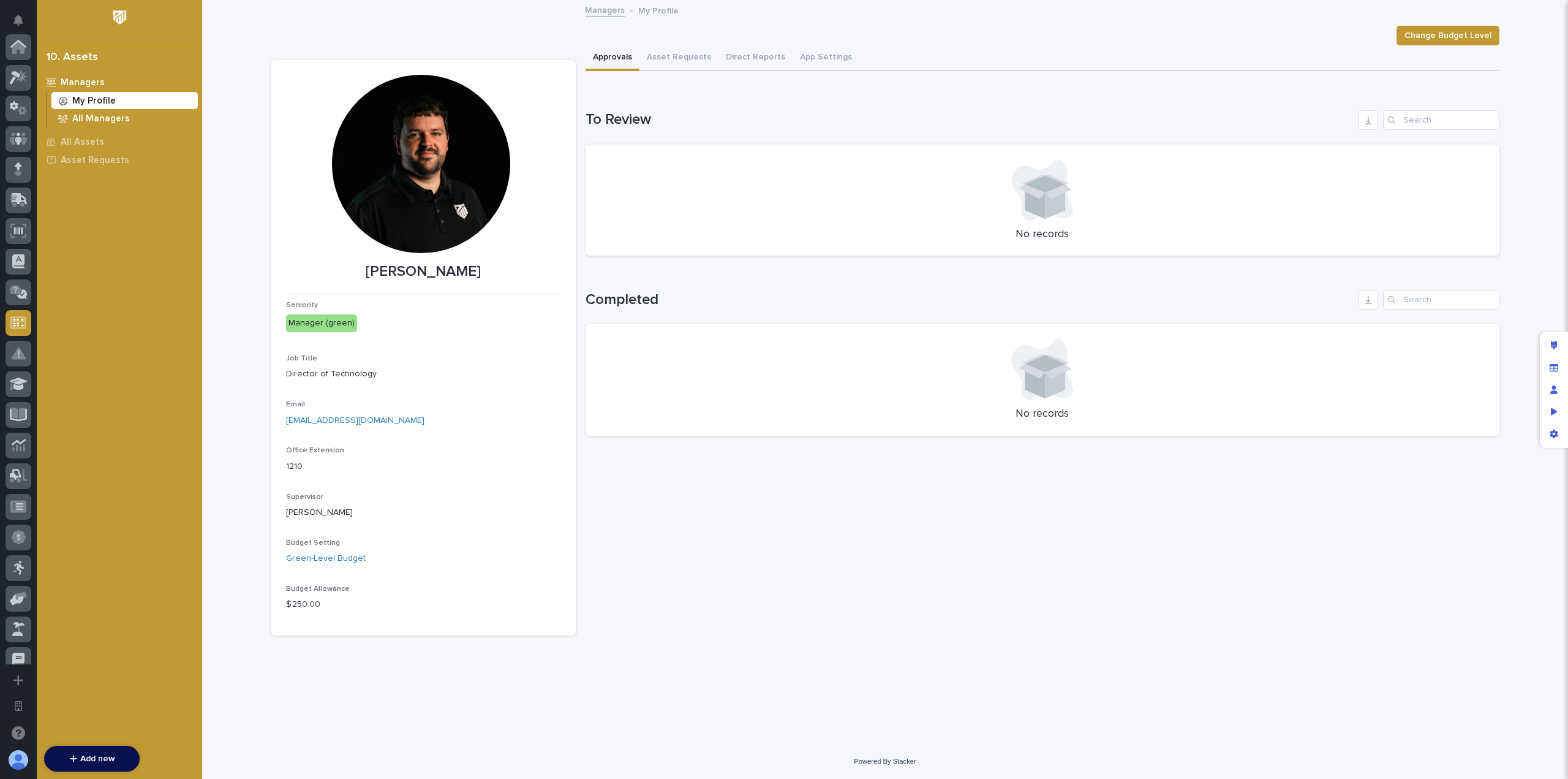
scroll to position [275, 0]
click at [119, 122] on p "All Managers" at bounding box center [100, 119] width 57 height 11
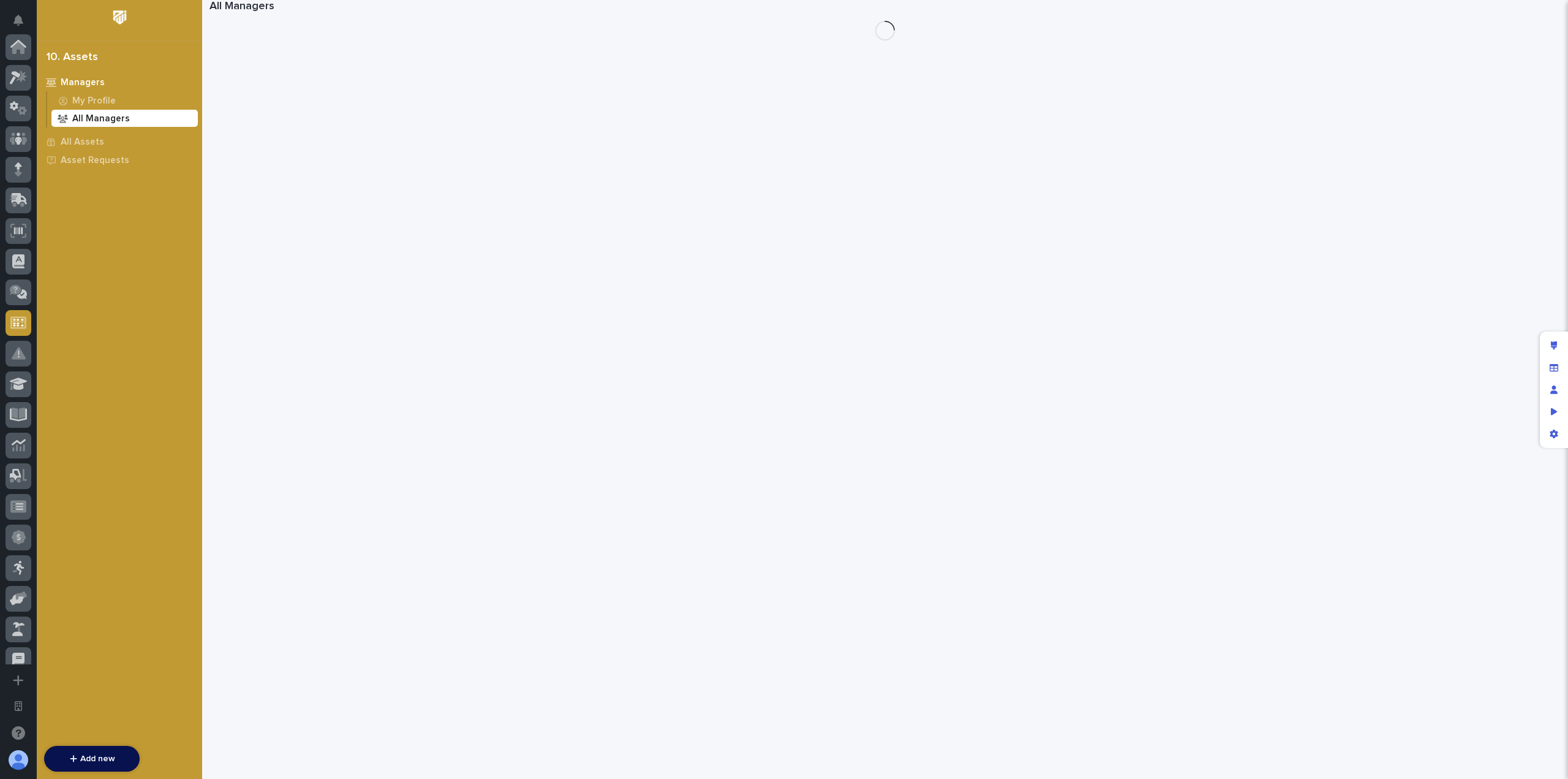
scroll to position [275, 0]
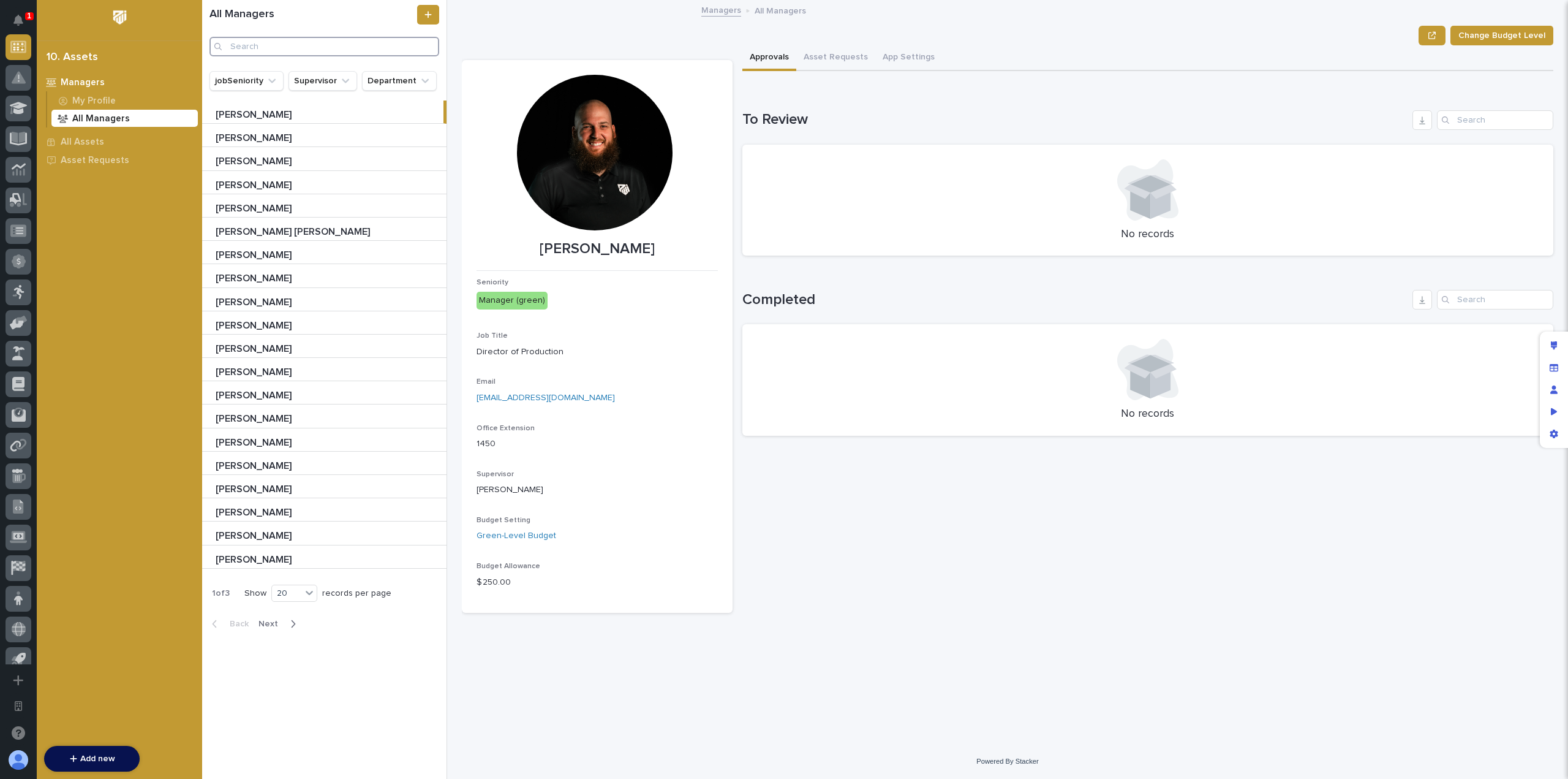
click at [294, 46] on input "Search" at bounding box center [324, 47] width 230 height 20
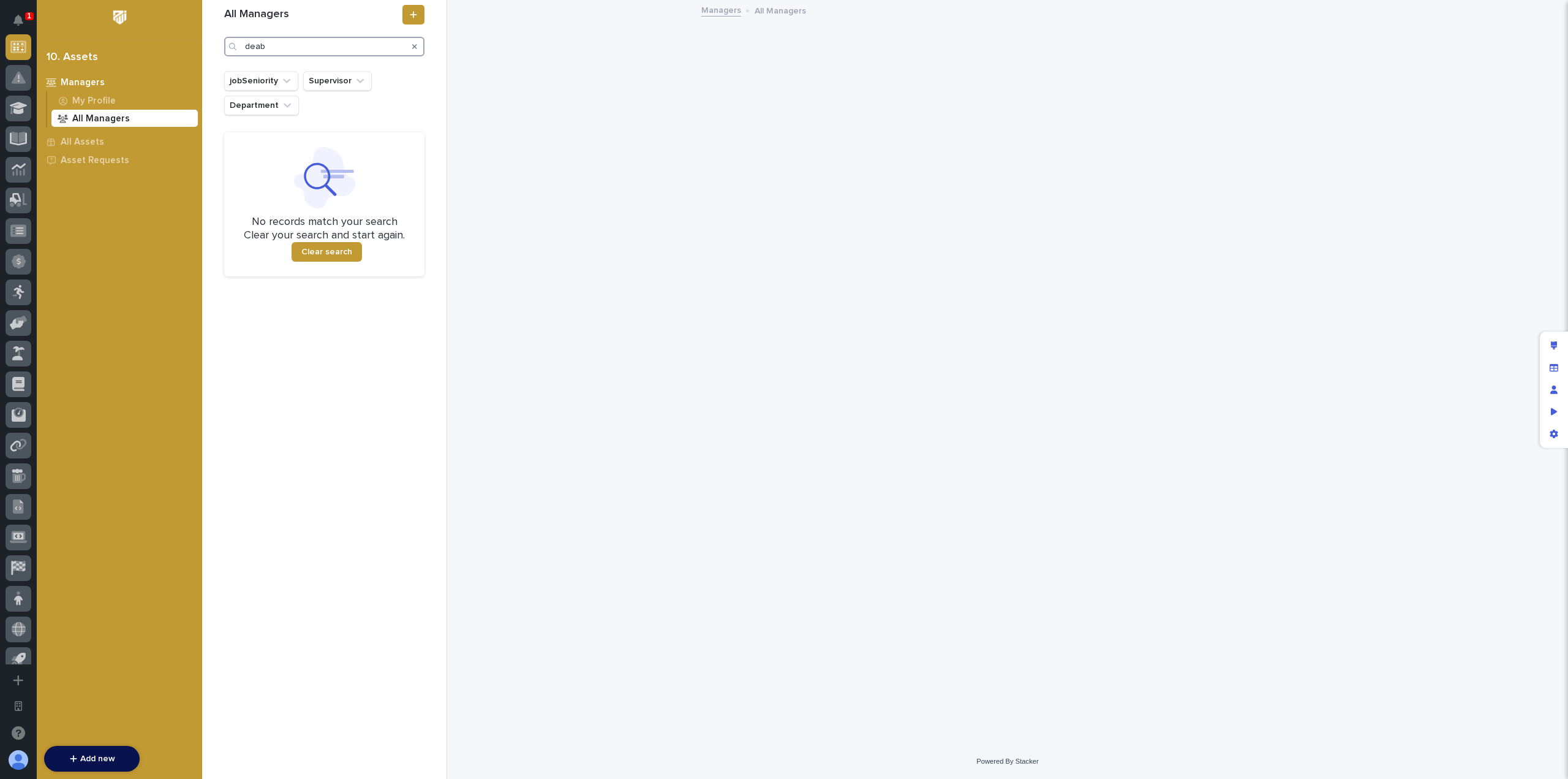
type input "dea"
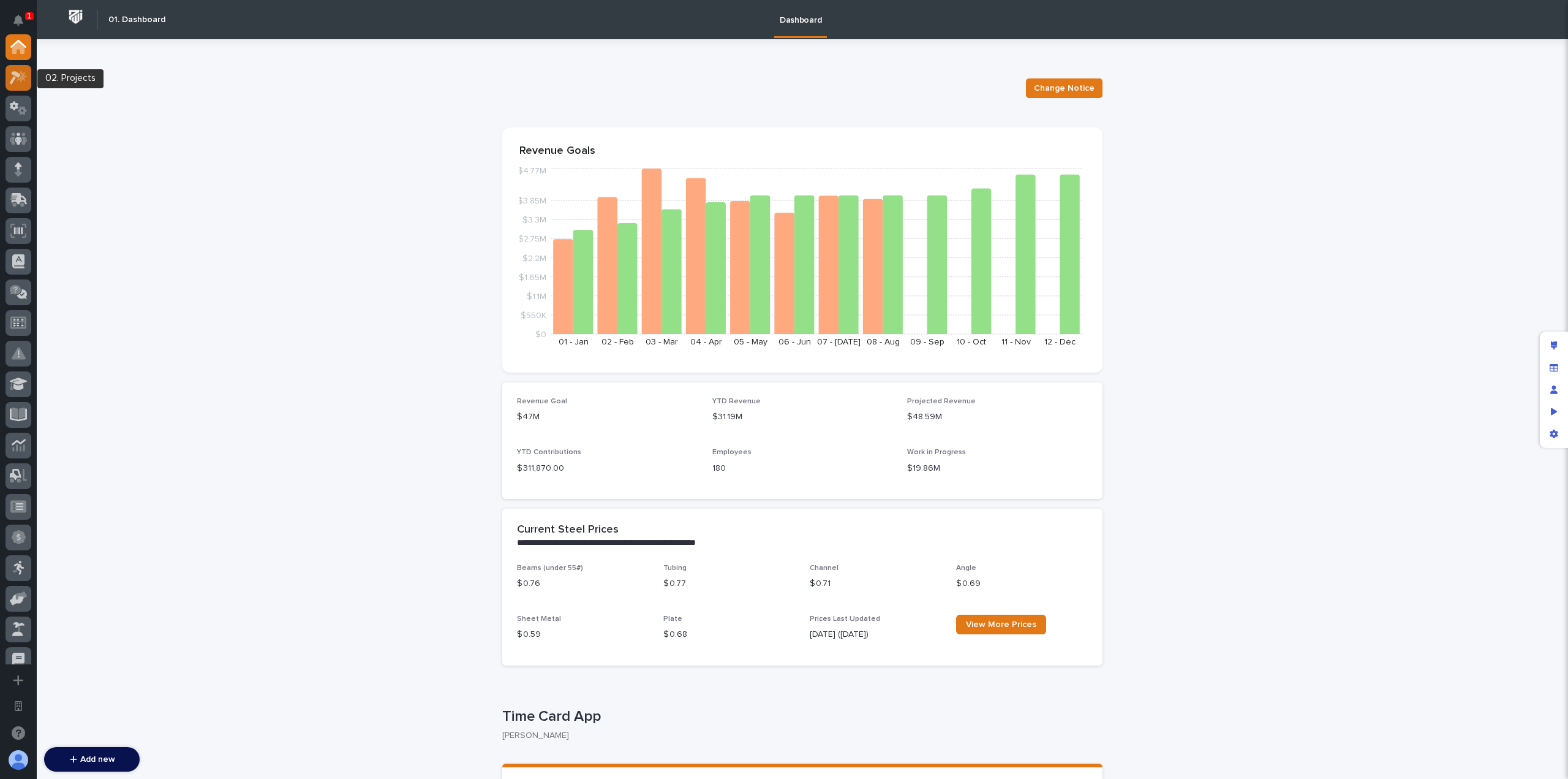
click at [20, 78] on icon at bounding box center [22, 76] width 10 height 12
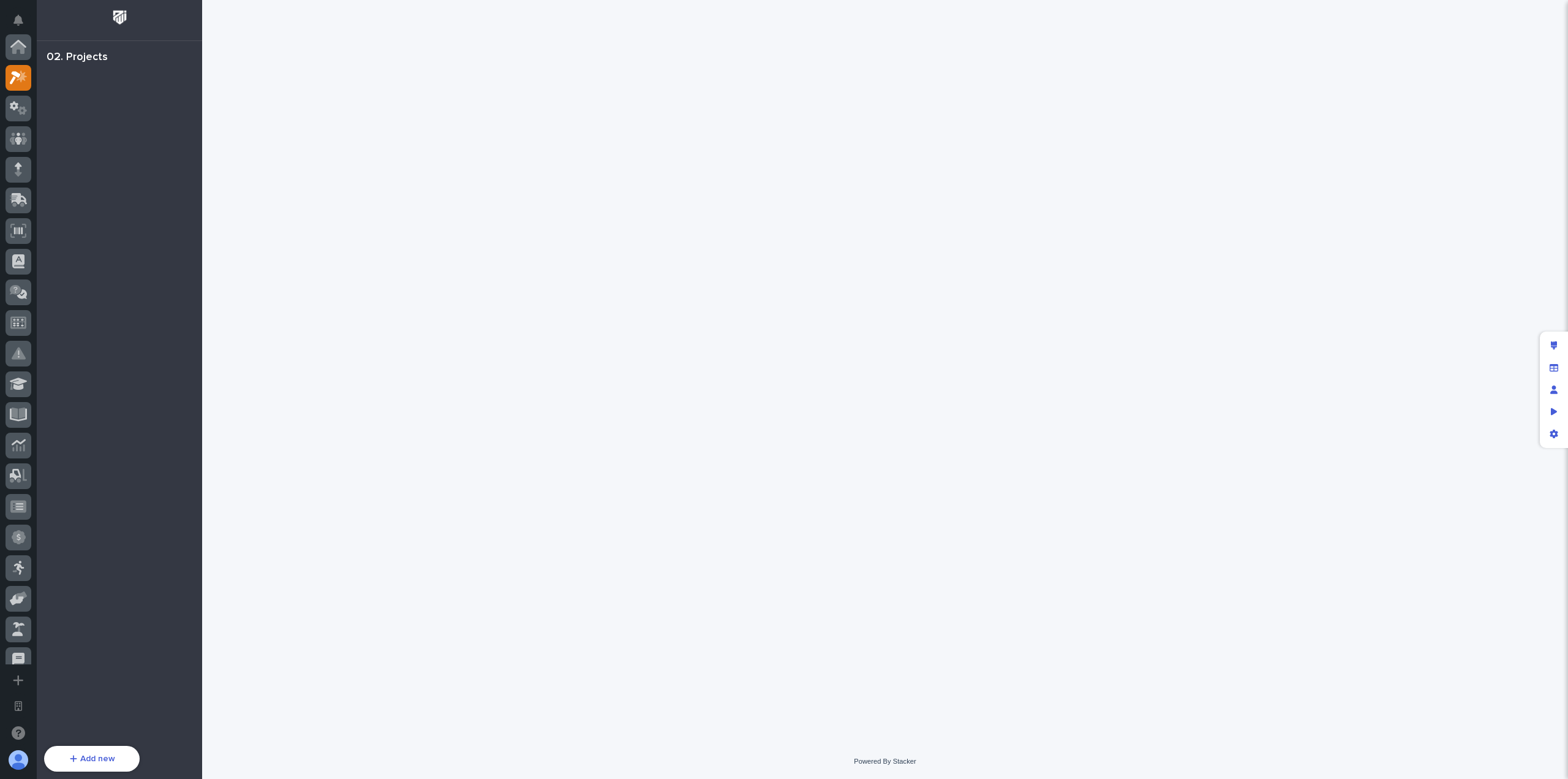
scroll to position [31, 0]
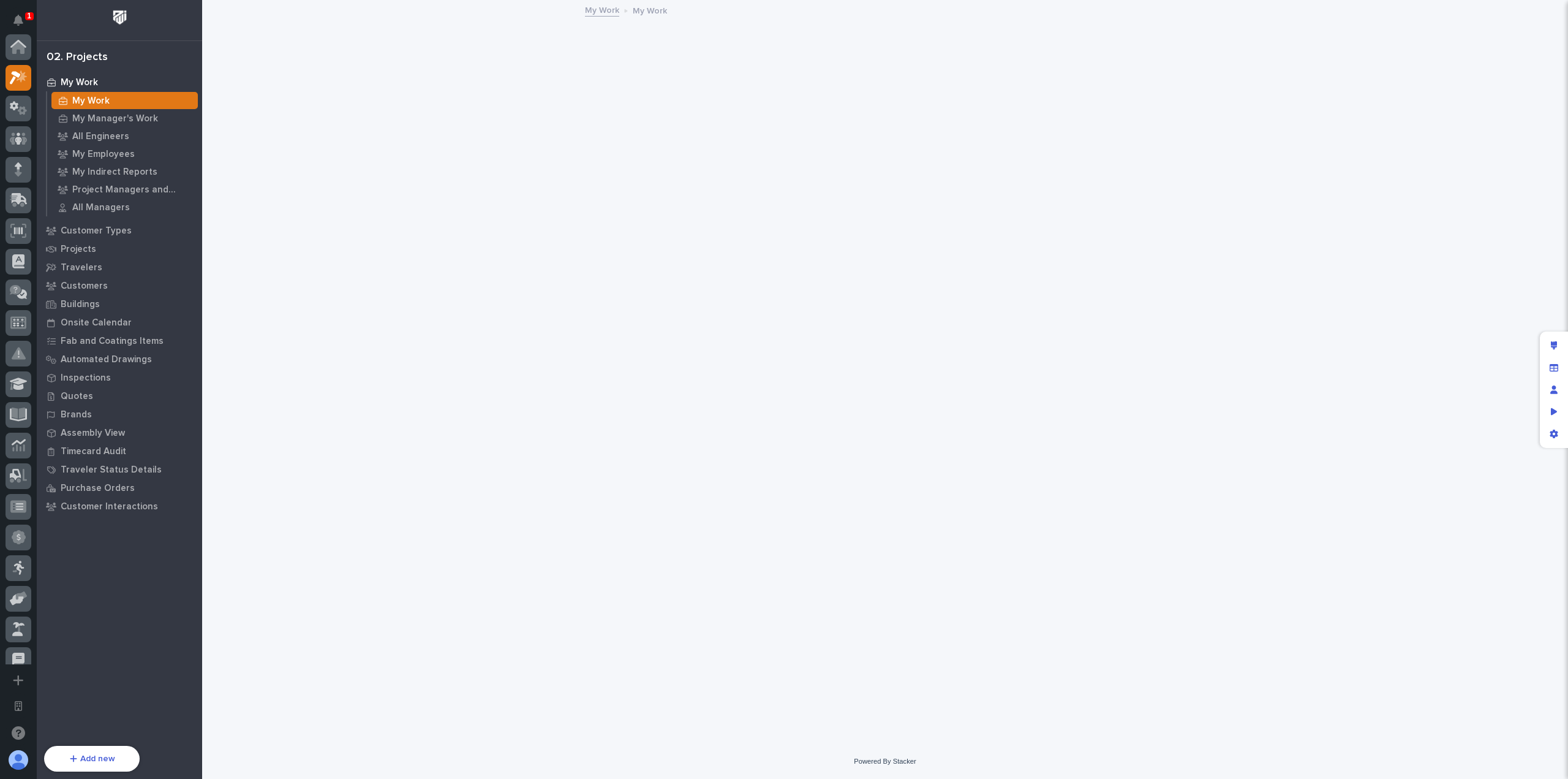
scroll to position [31, 0]
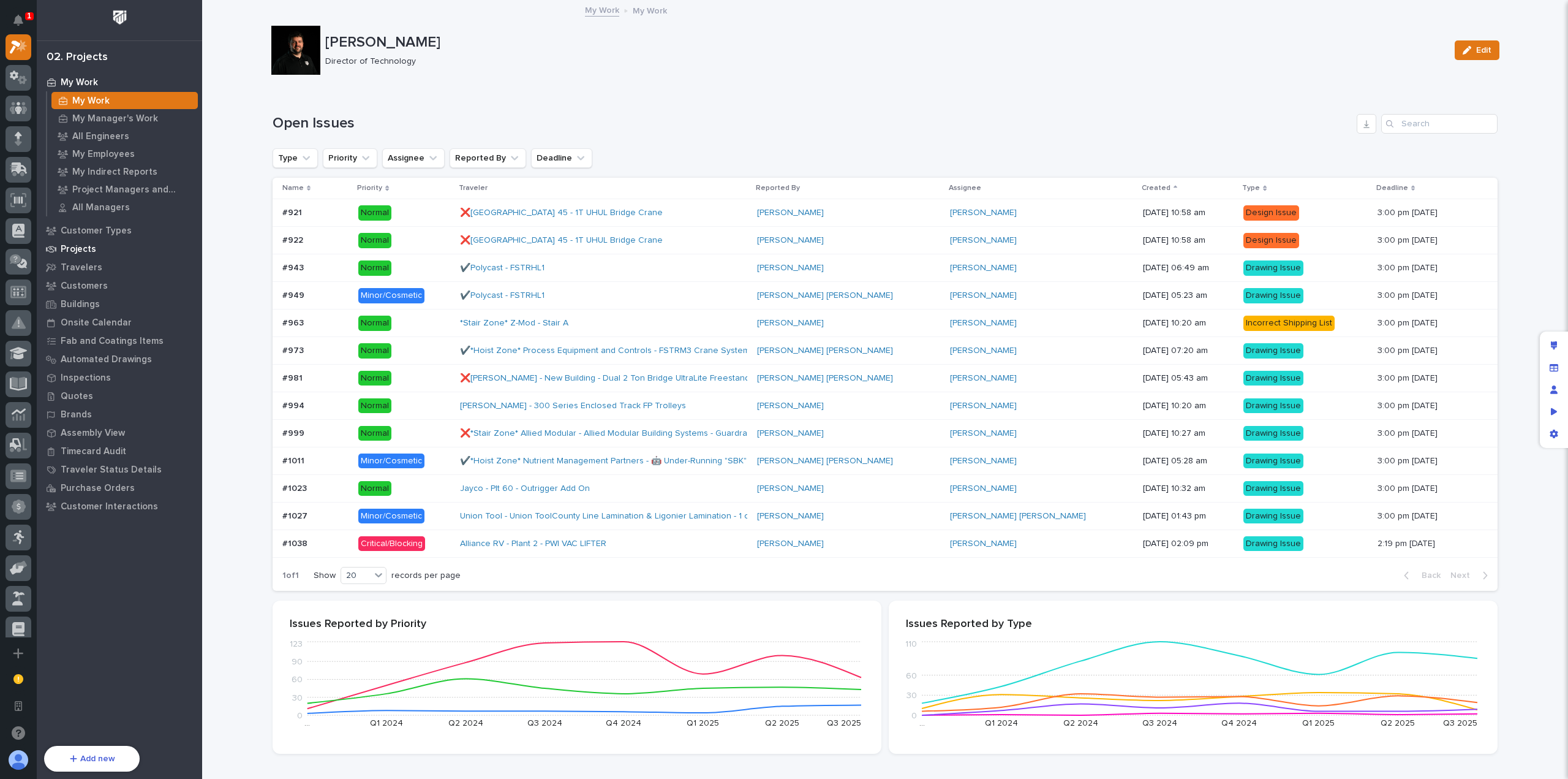
click at [97, 253] on div "Projects" at bounding box center [120, 249] width 159 height 17
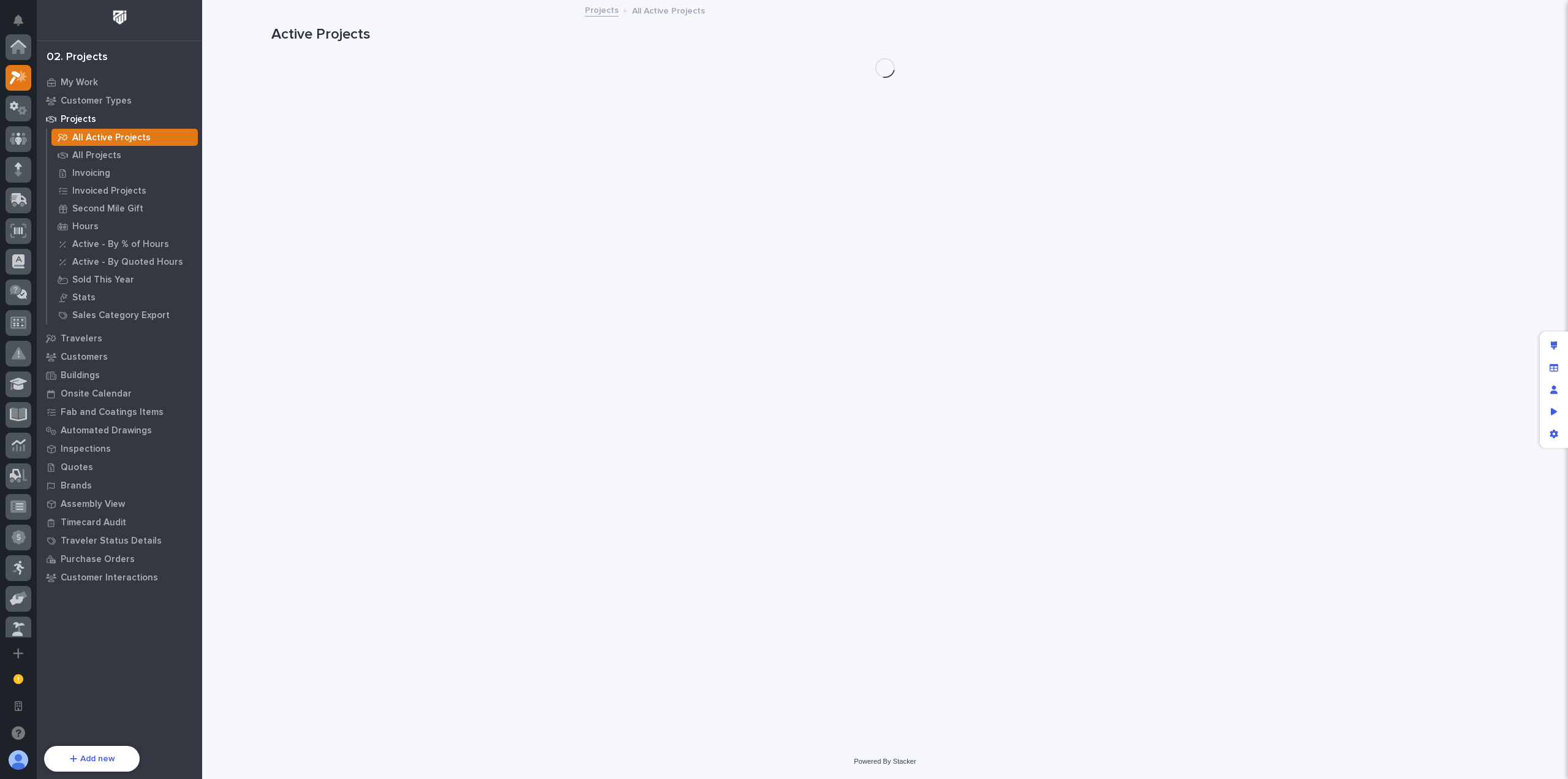
scroll to position [31, 0]
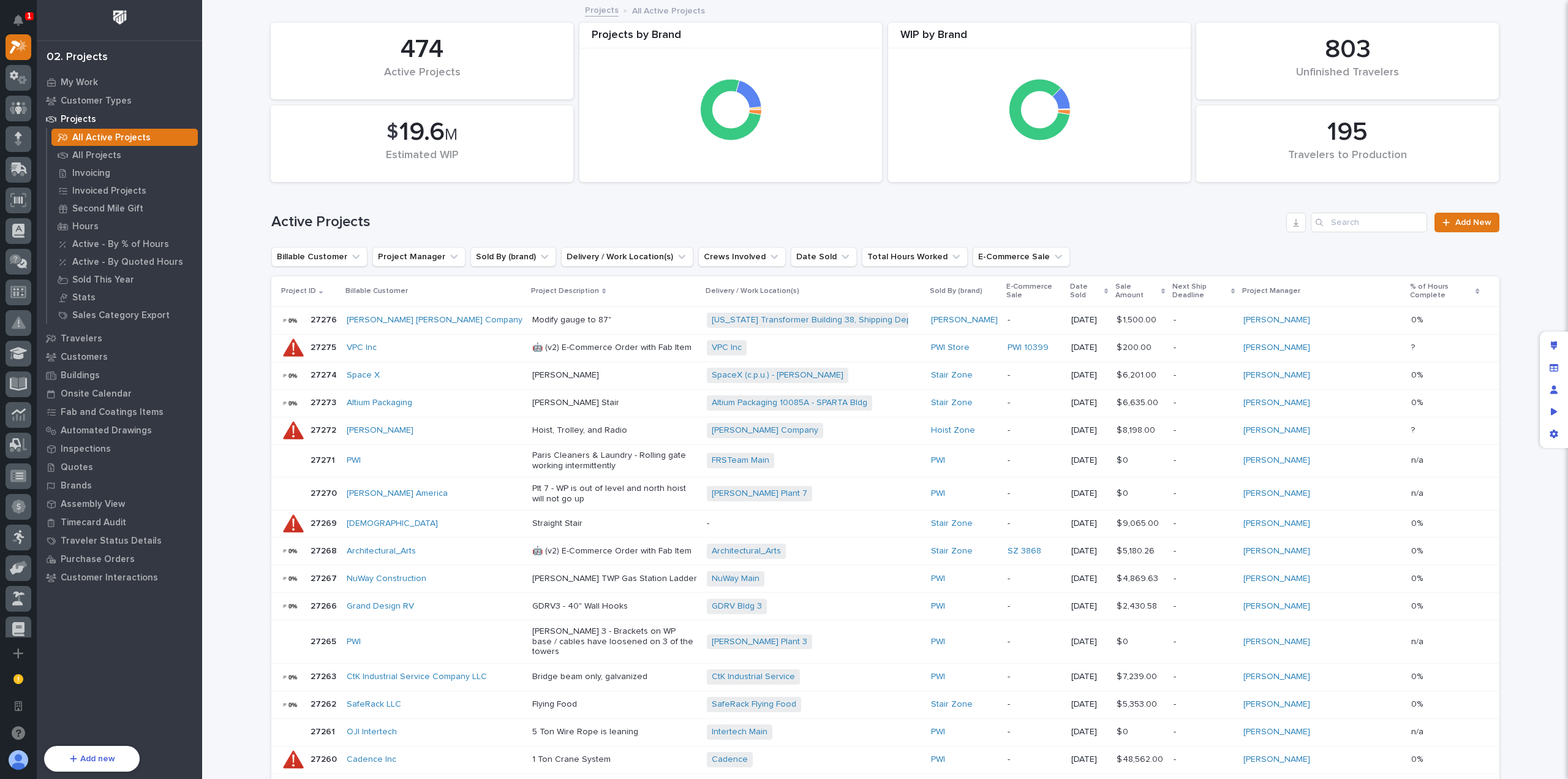
click at [634, 316] on p "Modify gauge to 87"" at bounding box center [614, 320] width 165 height 10
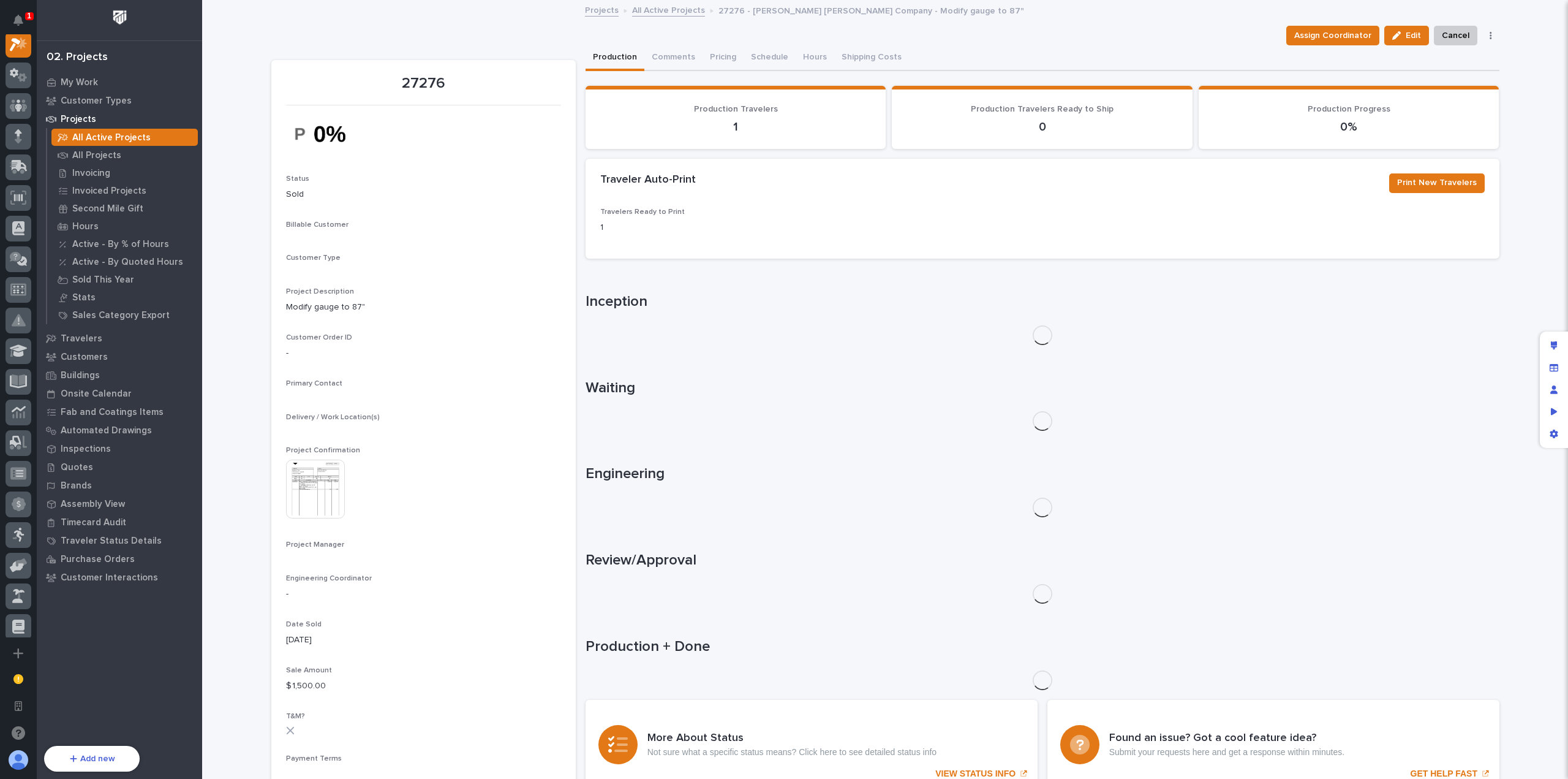
scroll to position [31, 0]
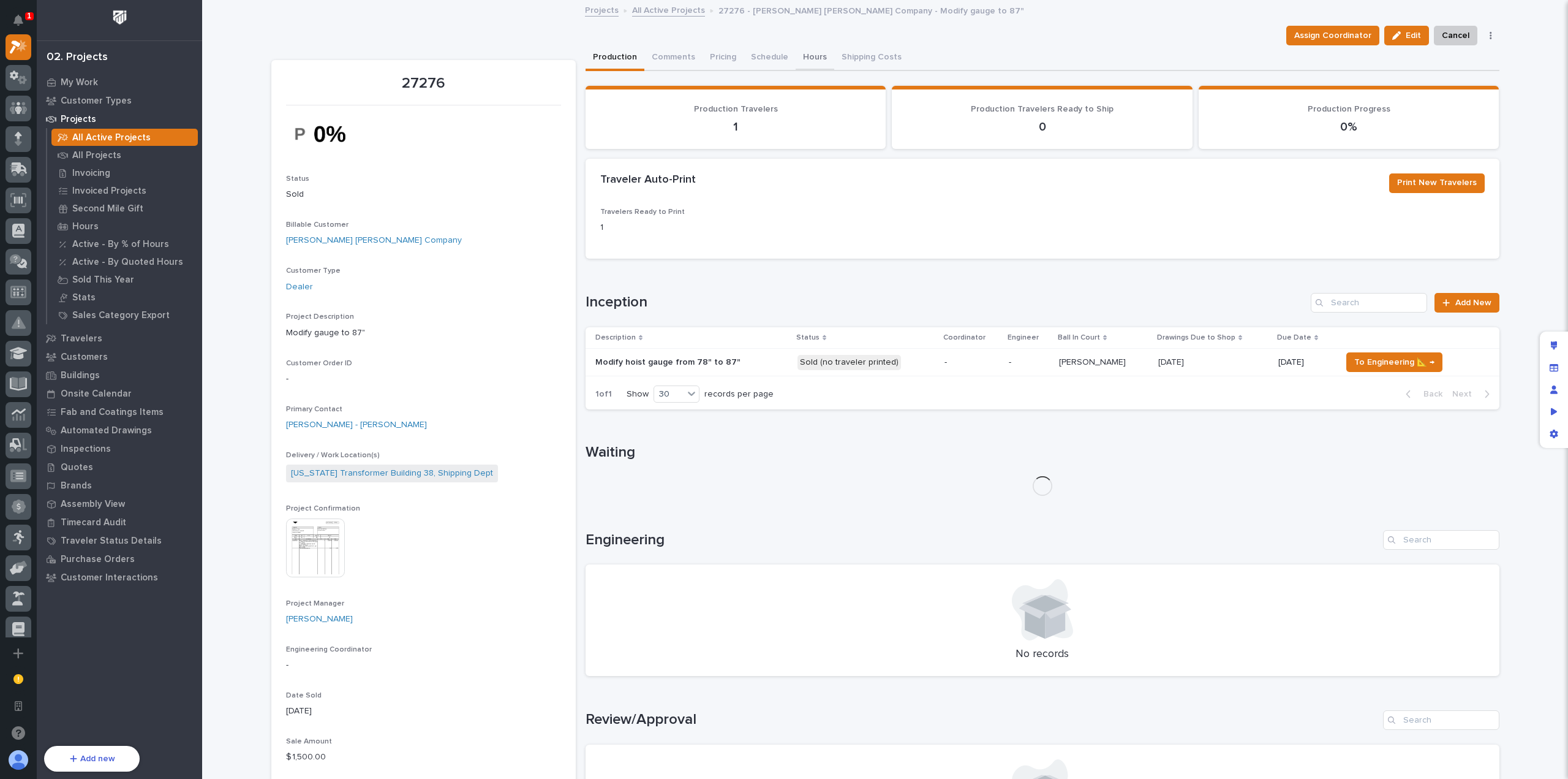
click at [798, 57] on button "Hours" at bounding box center [814, 59] width 39 height 26
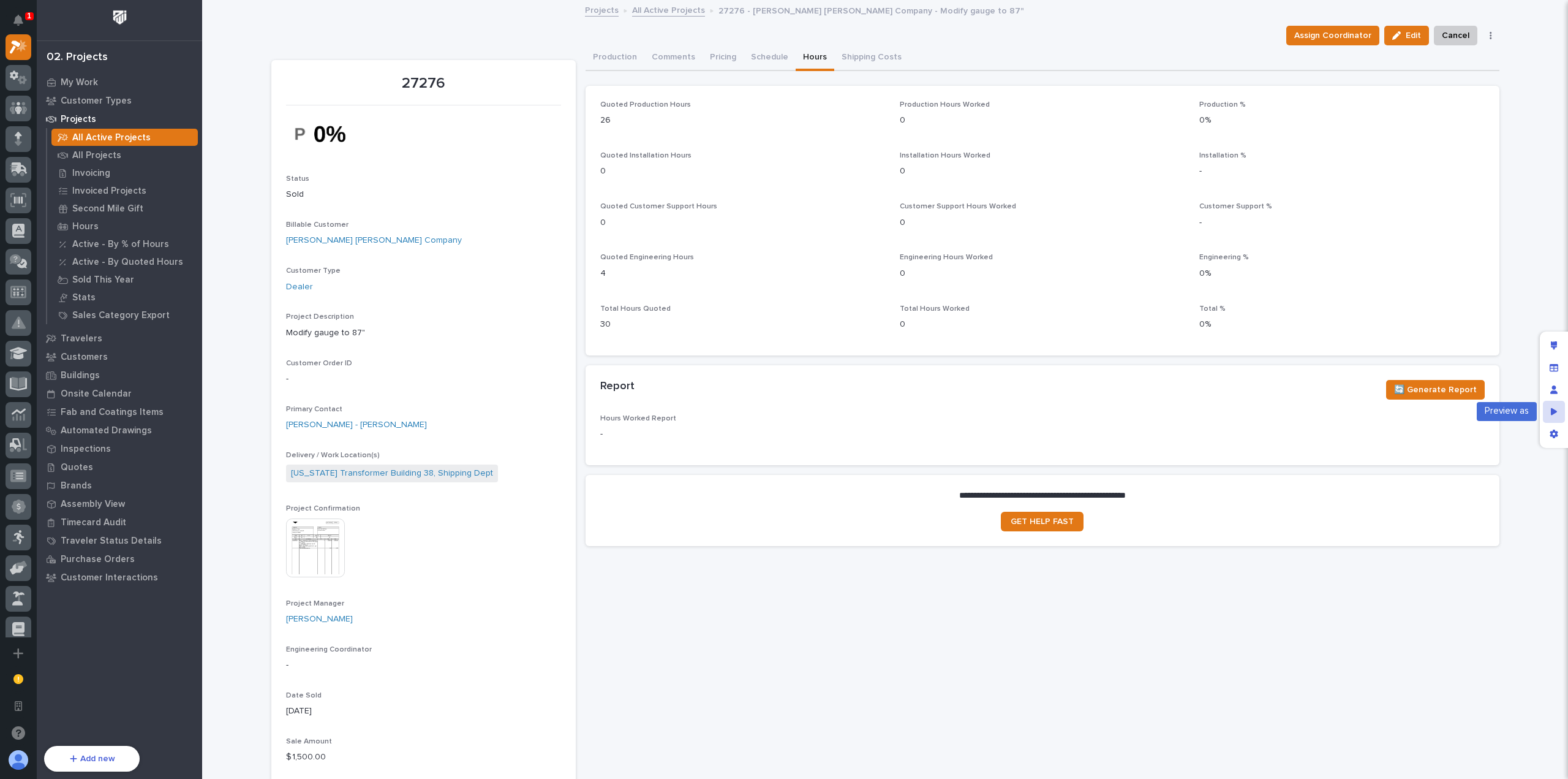
click at [1548, 409] on div "Preview as" at bounding box center [1554, 412] width 22 height 22
